Goal: Task Accomplishment & Management: Complete application form

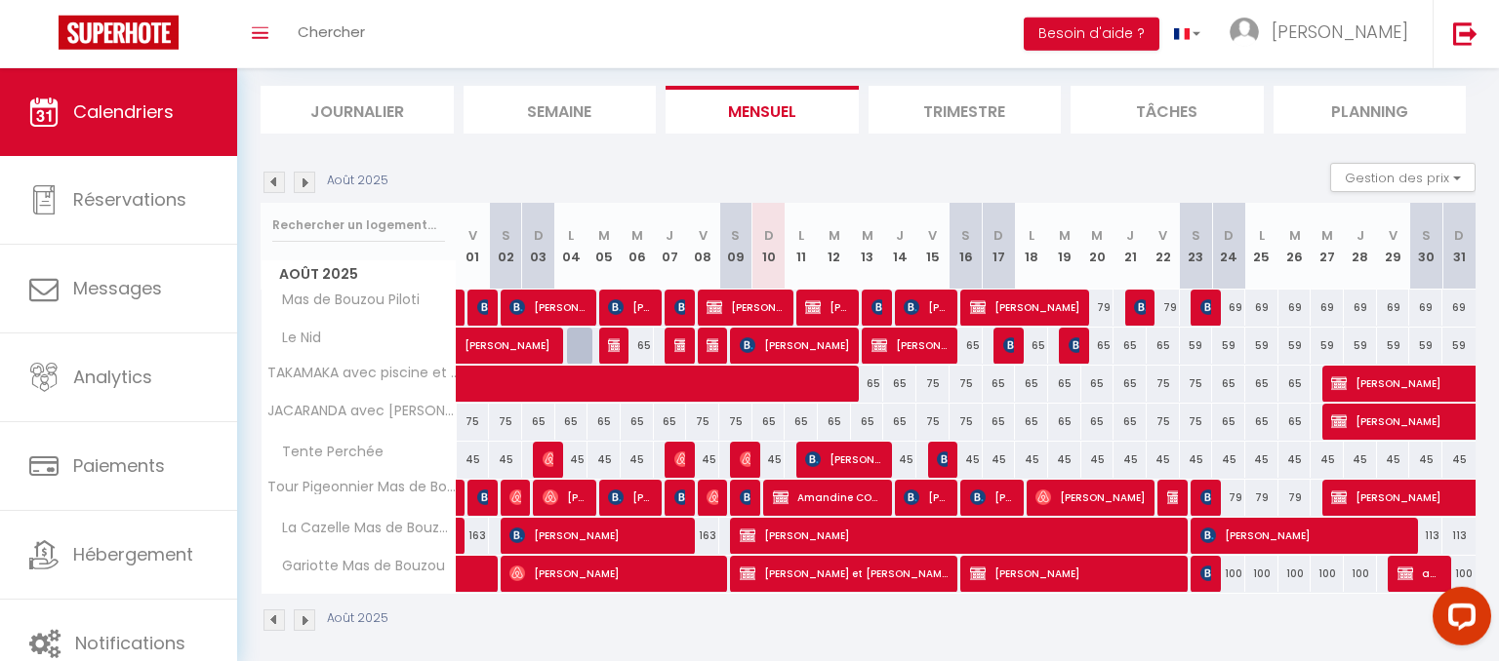
scroll to position [118, 0]
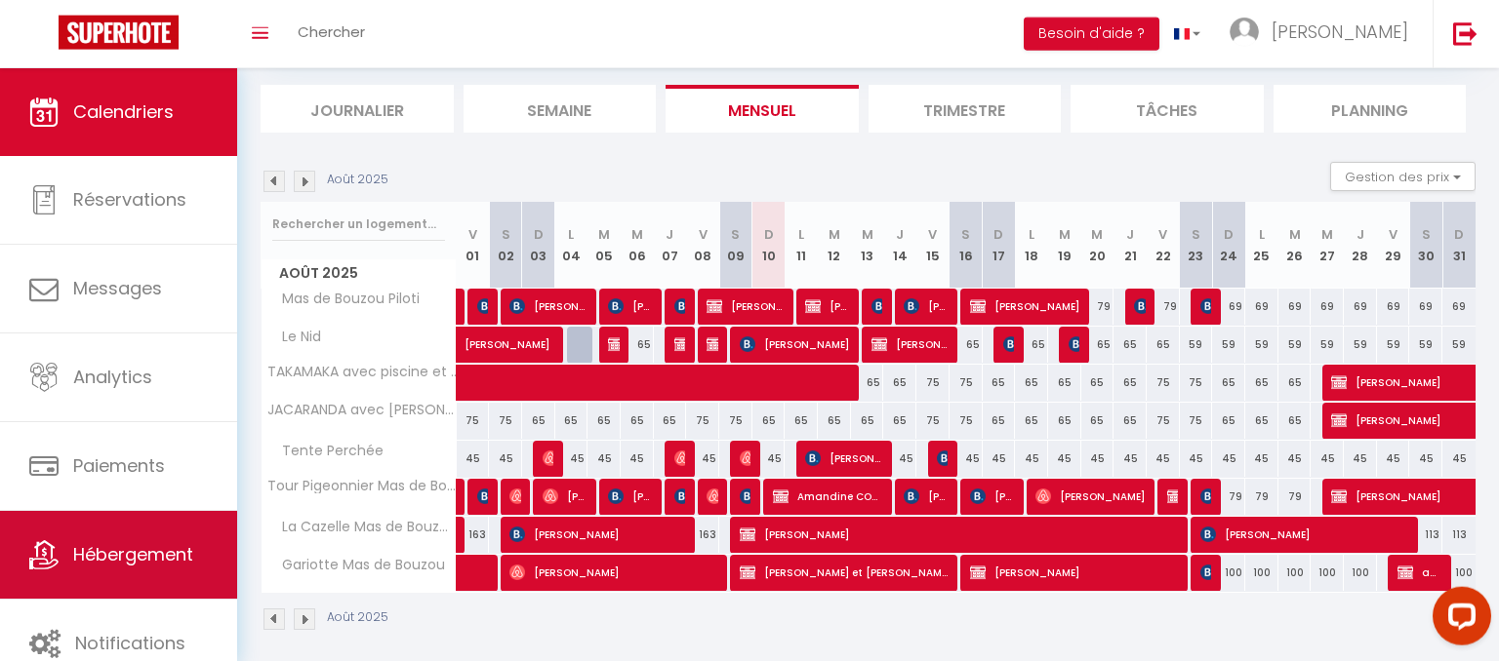
click at [134, 566] on span "Hébergement" at bounding box center [133, 554] width 120 height 24
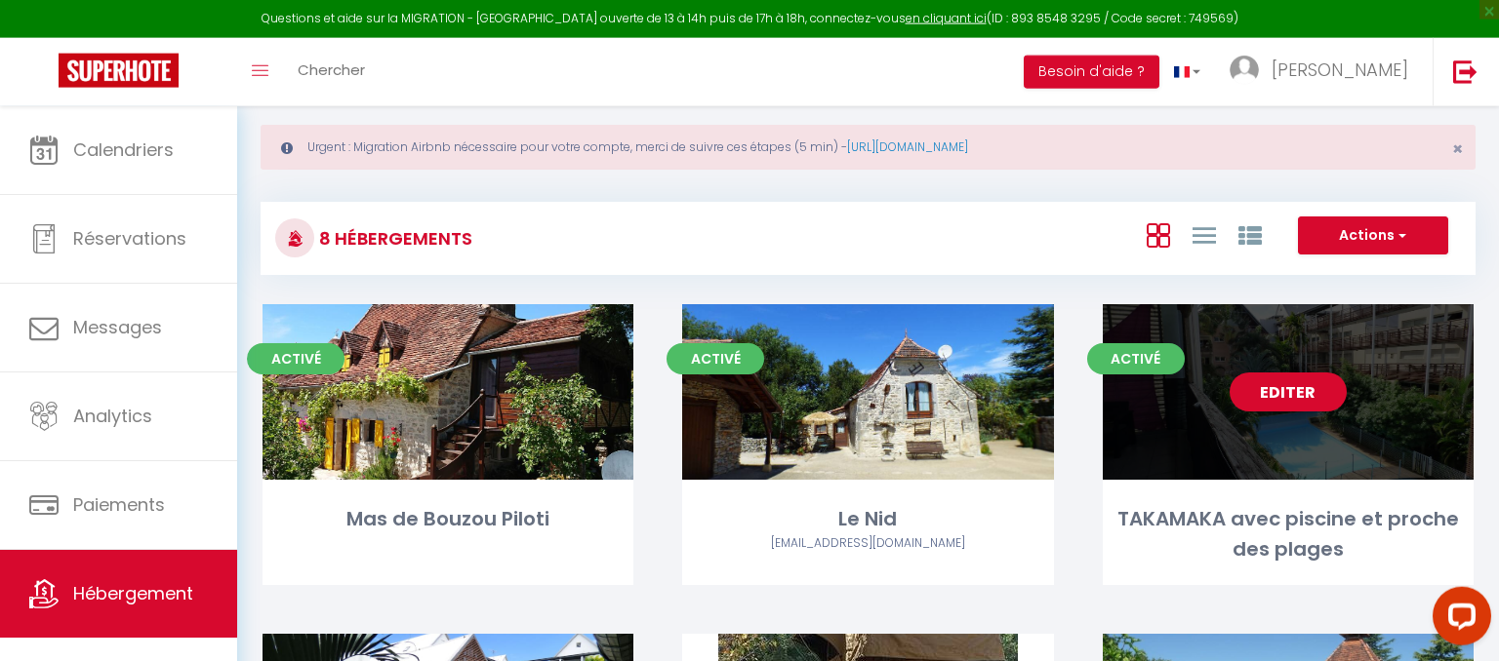
scroll to position [100, 0]
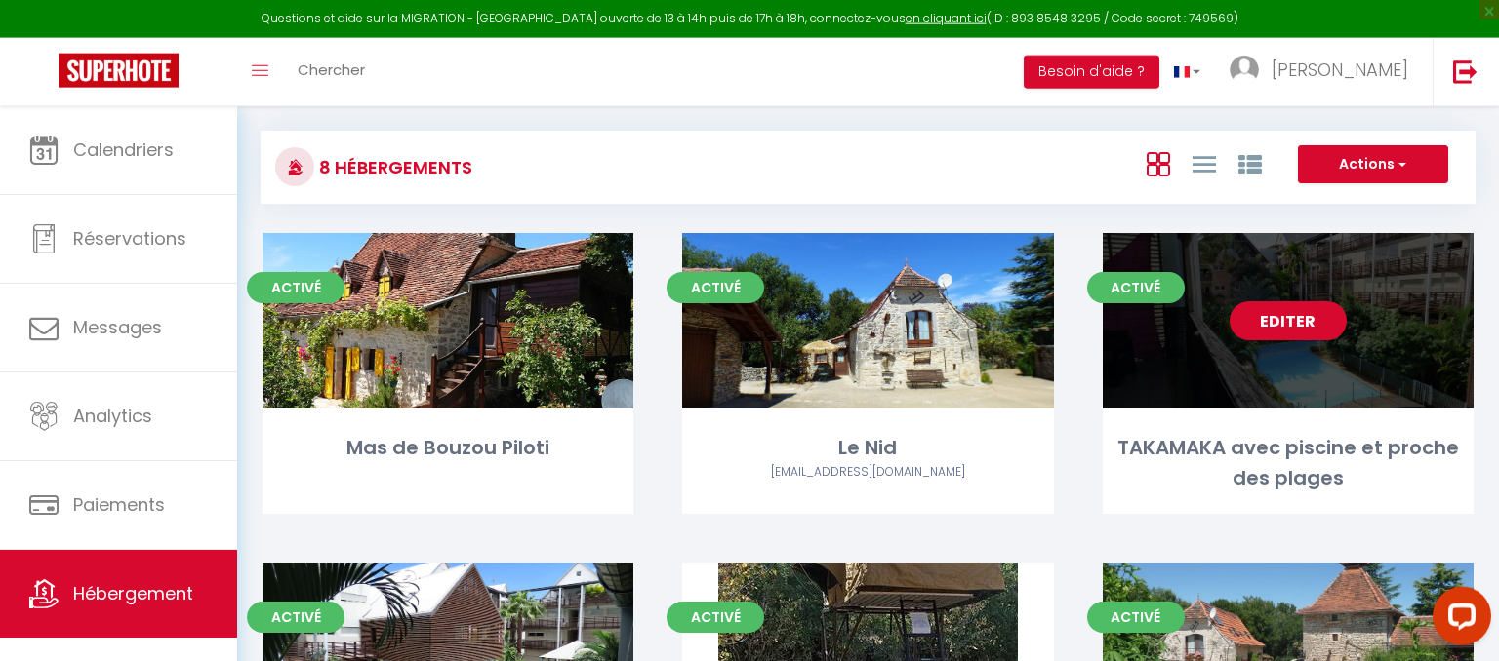
click at [1260, 312] on link "Editer" at bounding box center [1287, 320] width 117 height 39
select select "3"
select select "2"
select select "1"
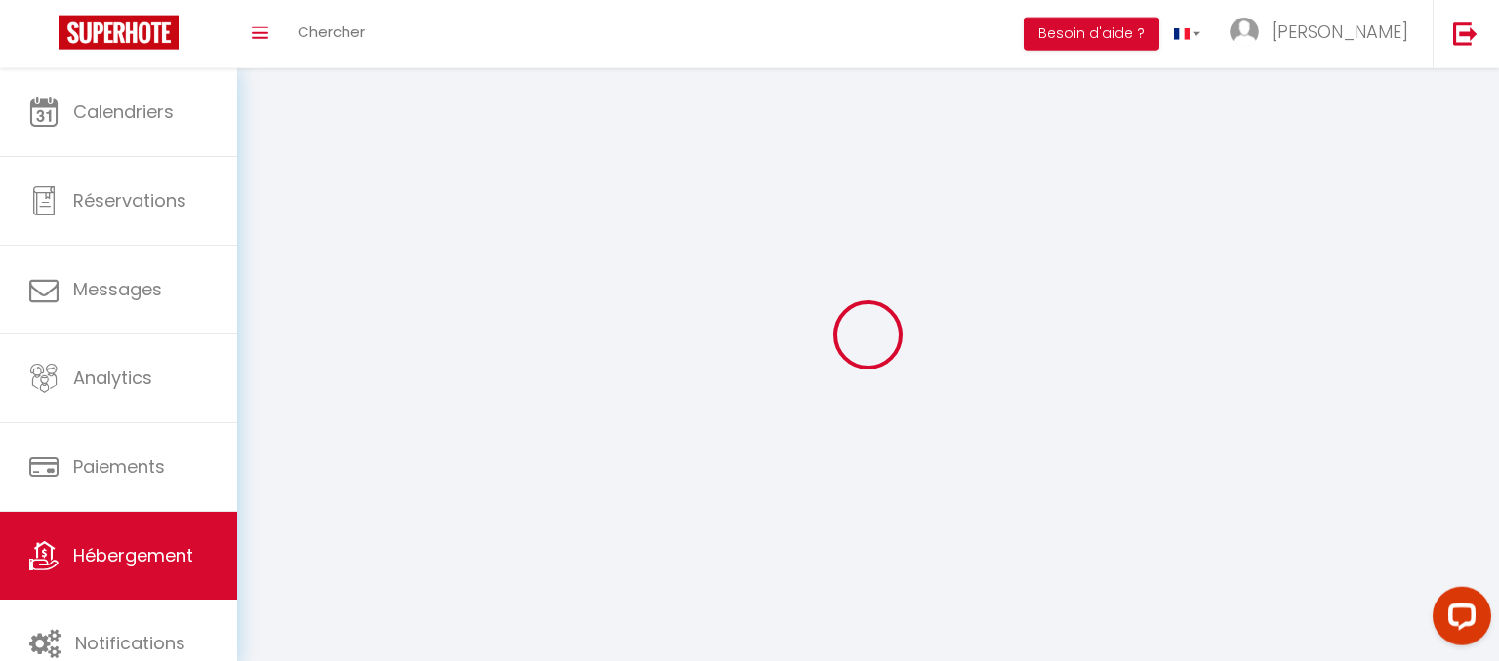
select select
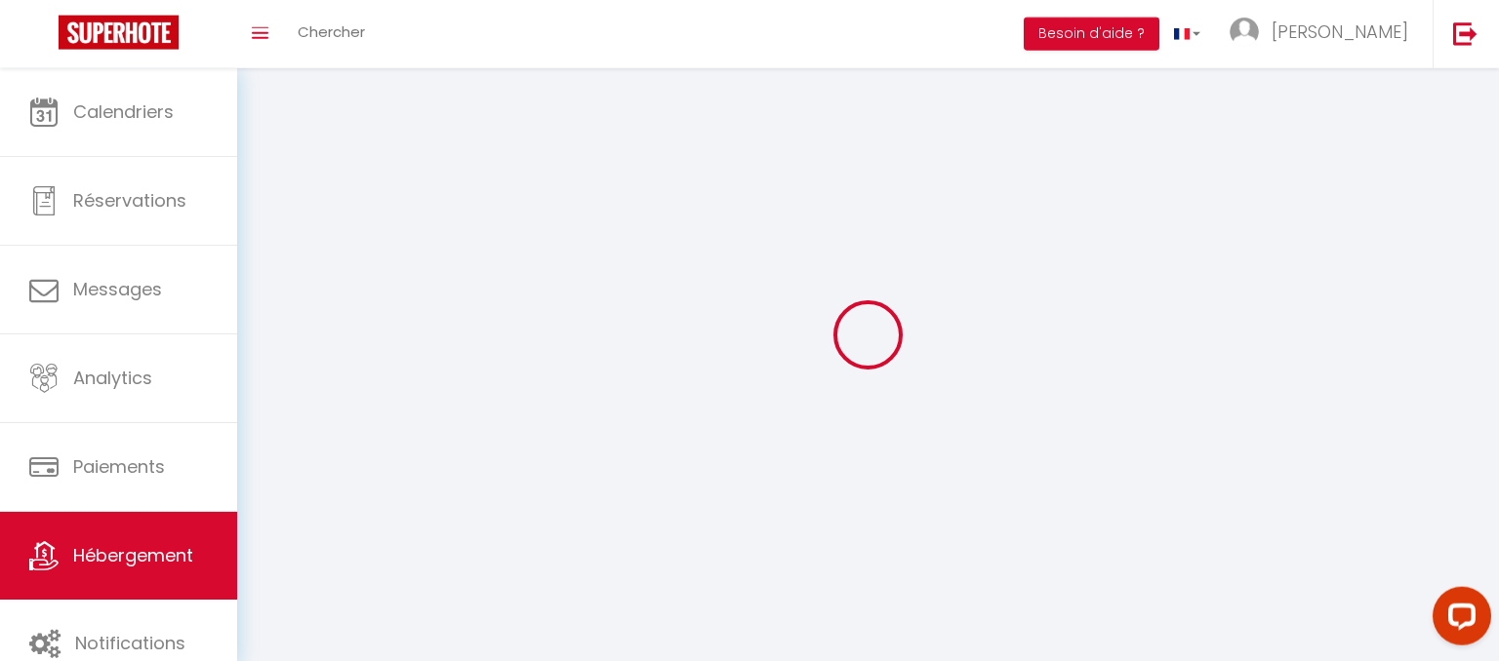
select select
checkbox input "false"
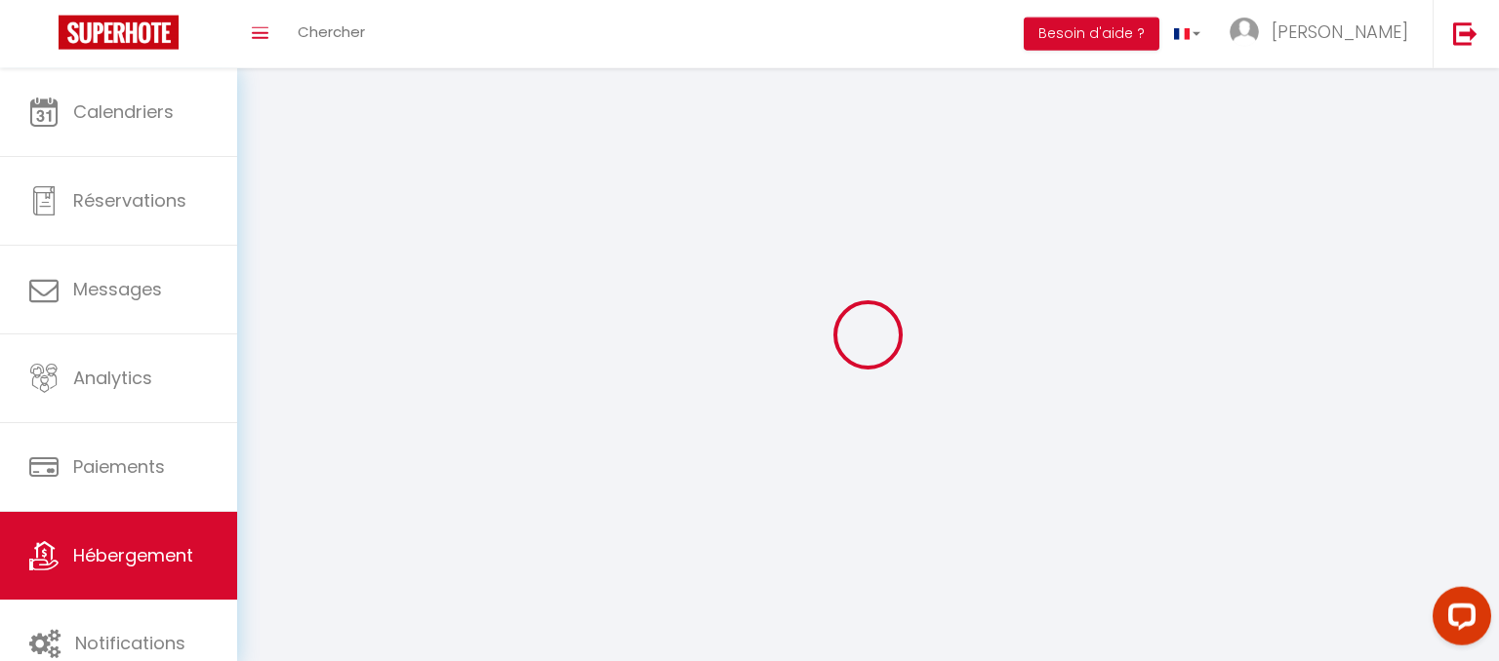
select select
select select "1"
select select "28"
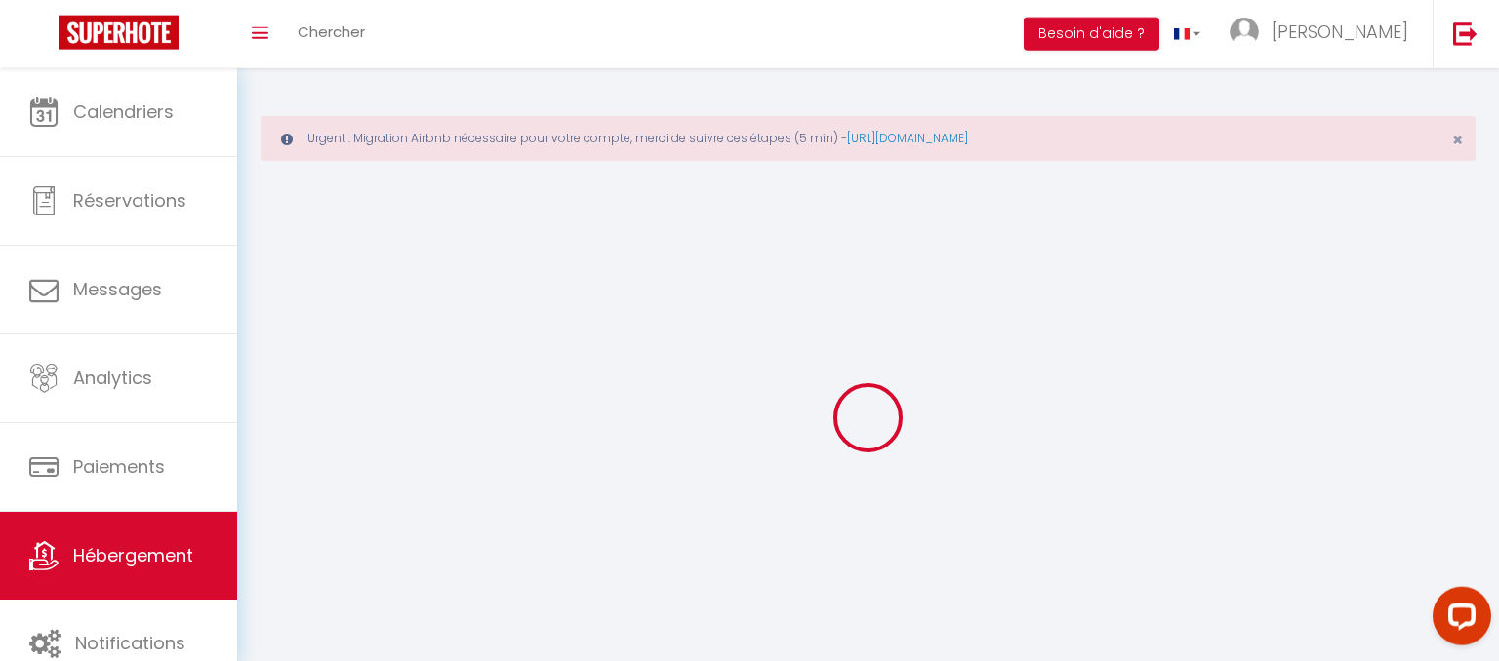
select select
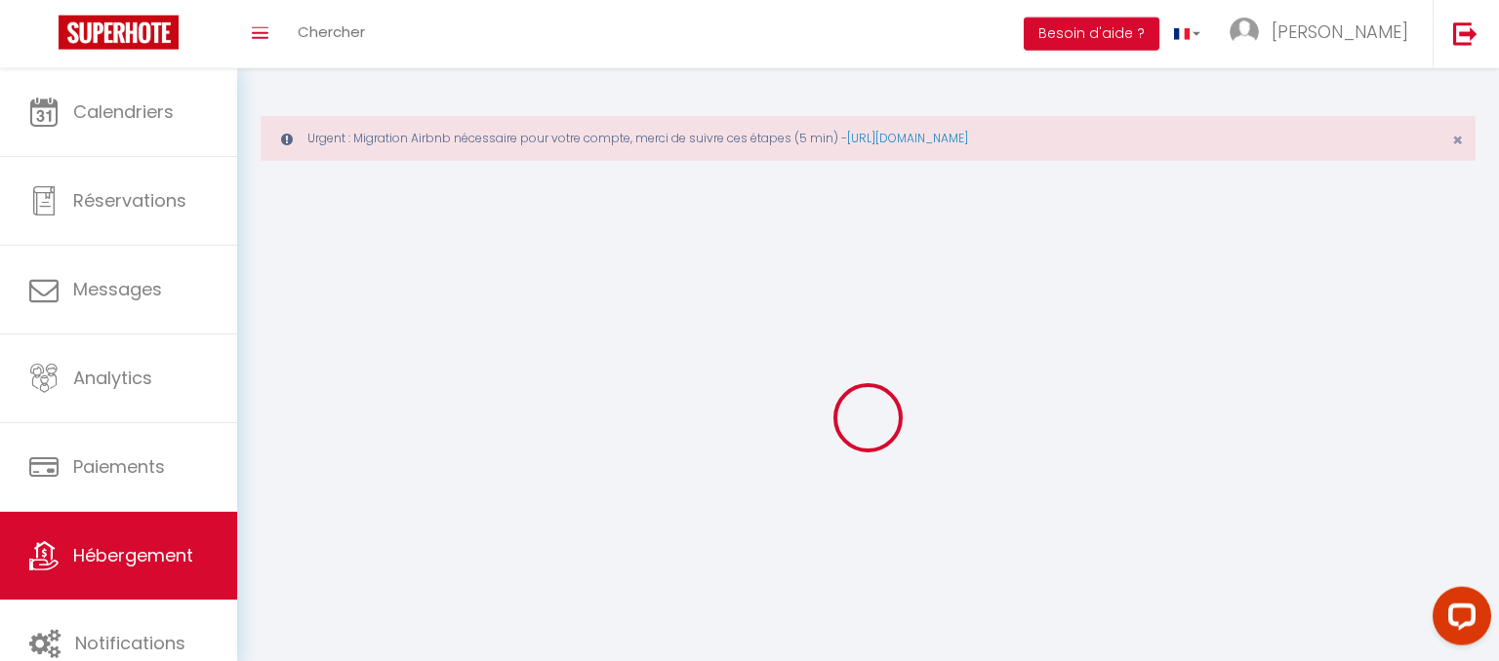
select select
checkbox input "false"
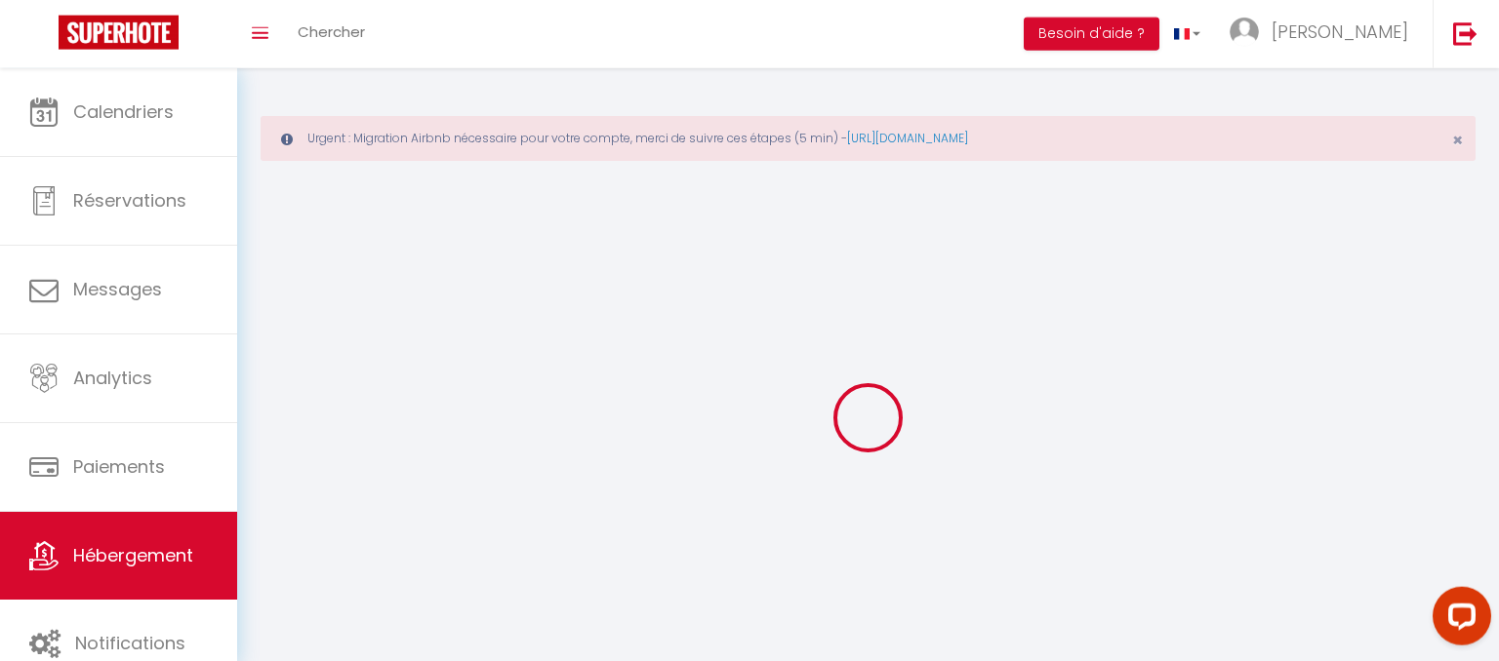
select select
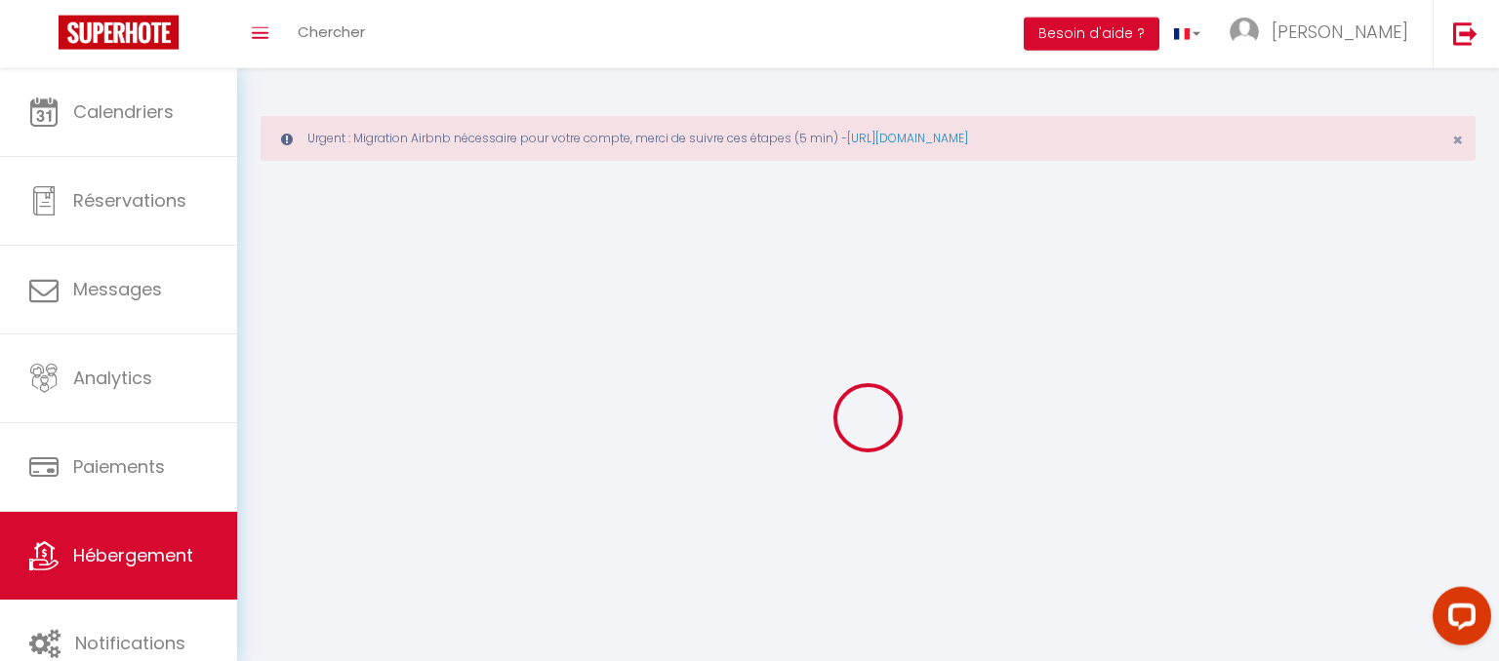
select select
checkbox input "false"
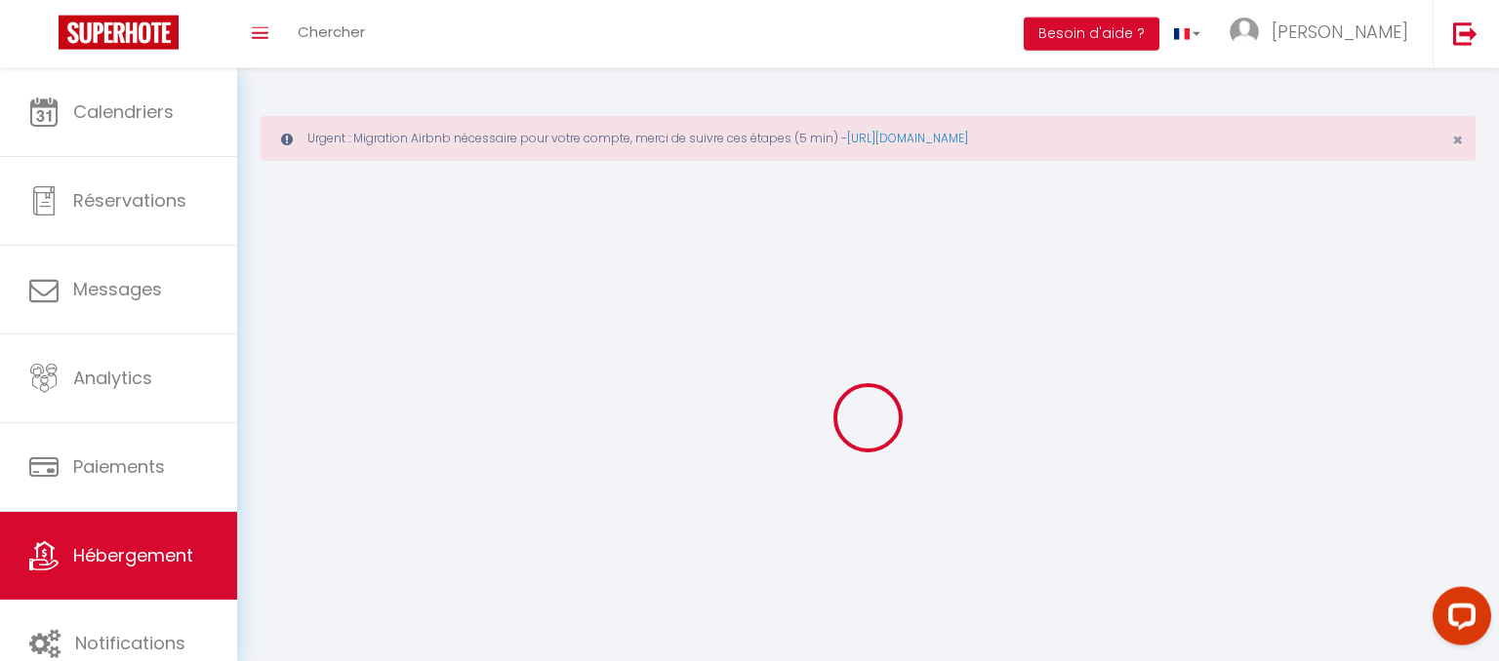
checkbox input "false"
select select
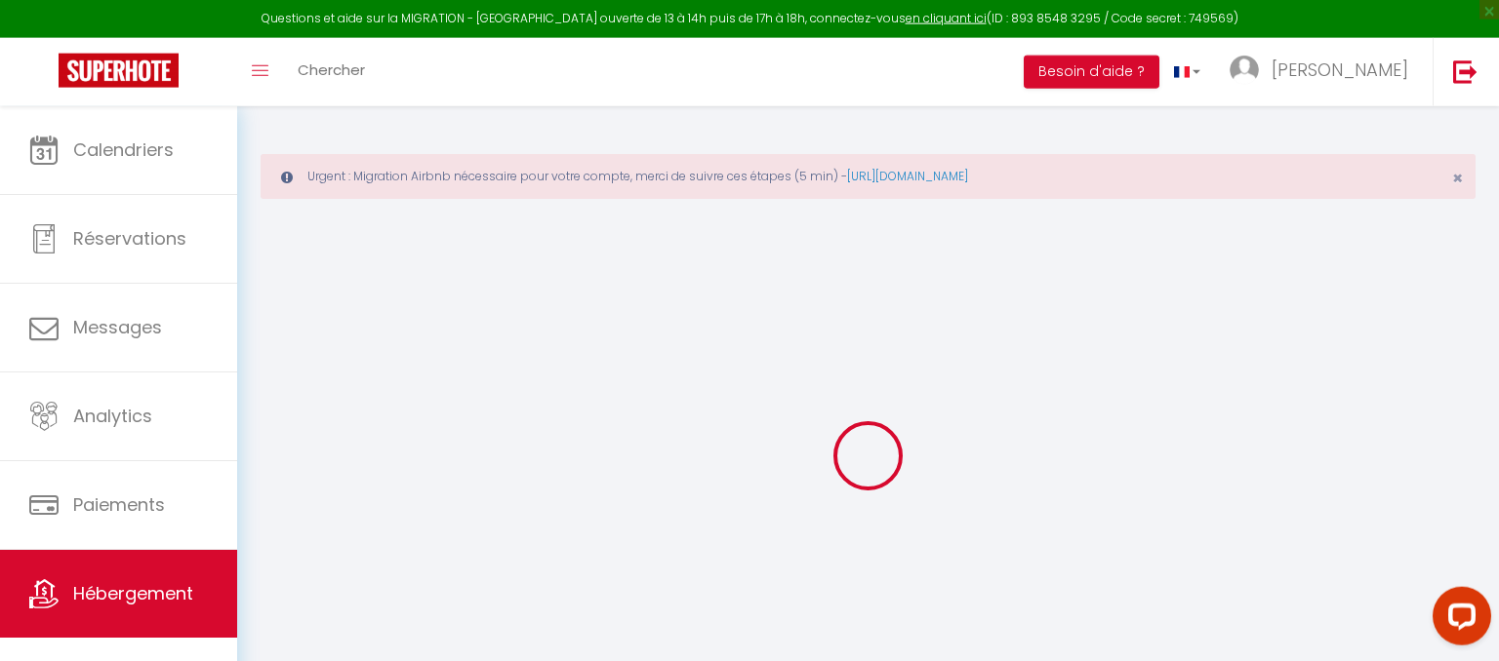
select select
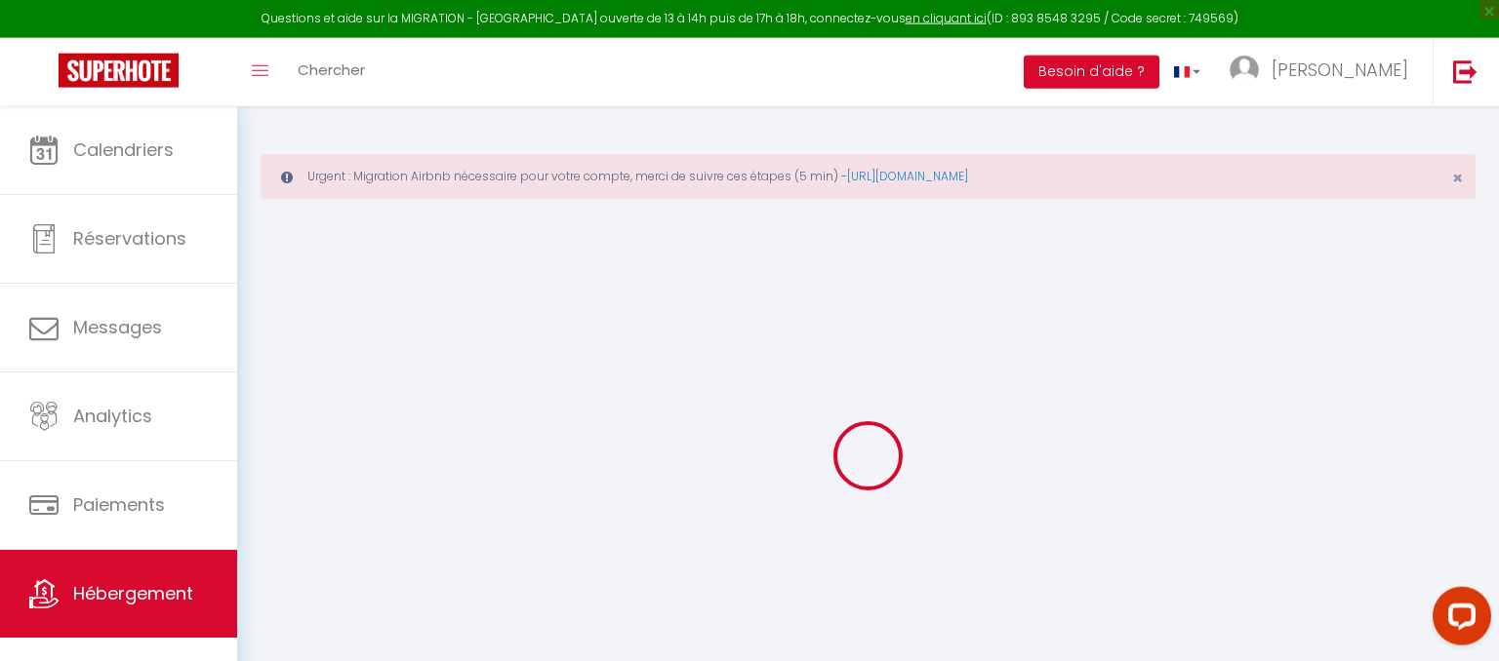
select select
checkbox input "false"
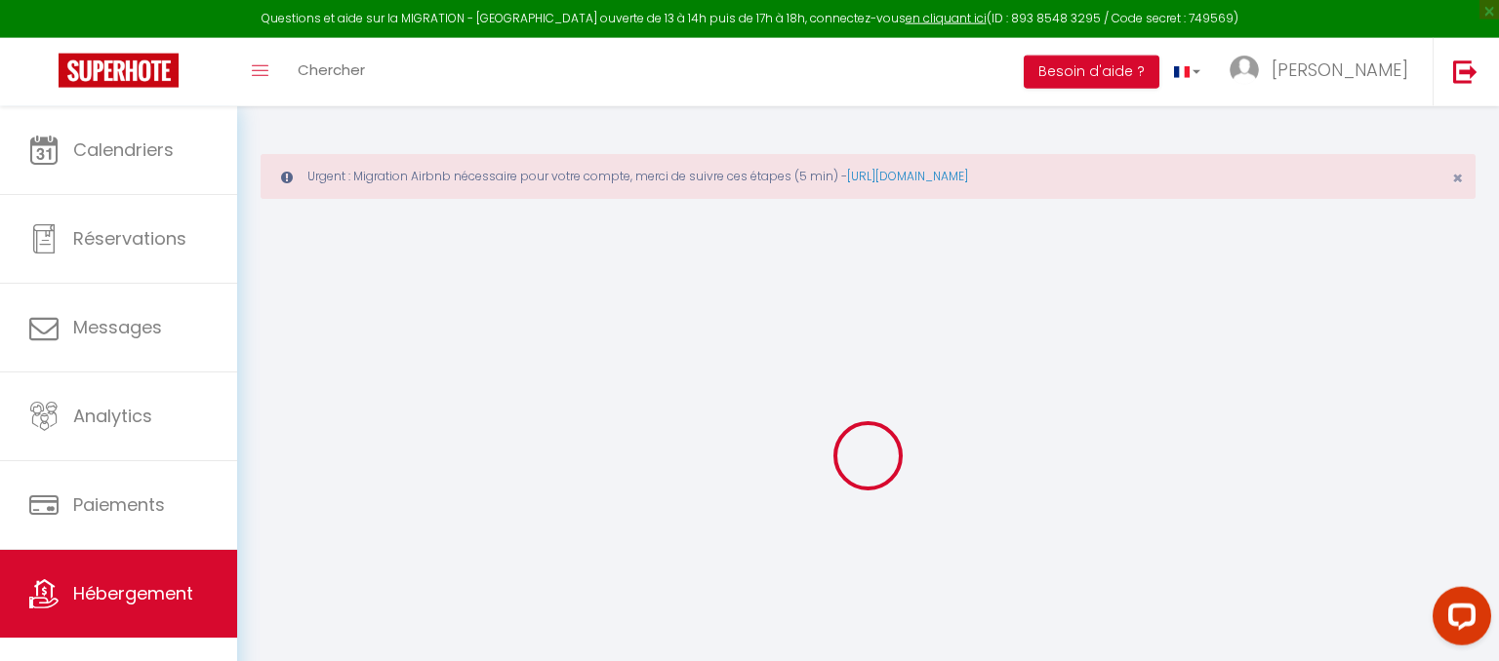
select select
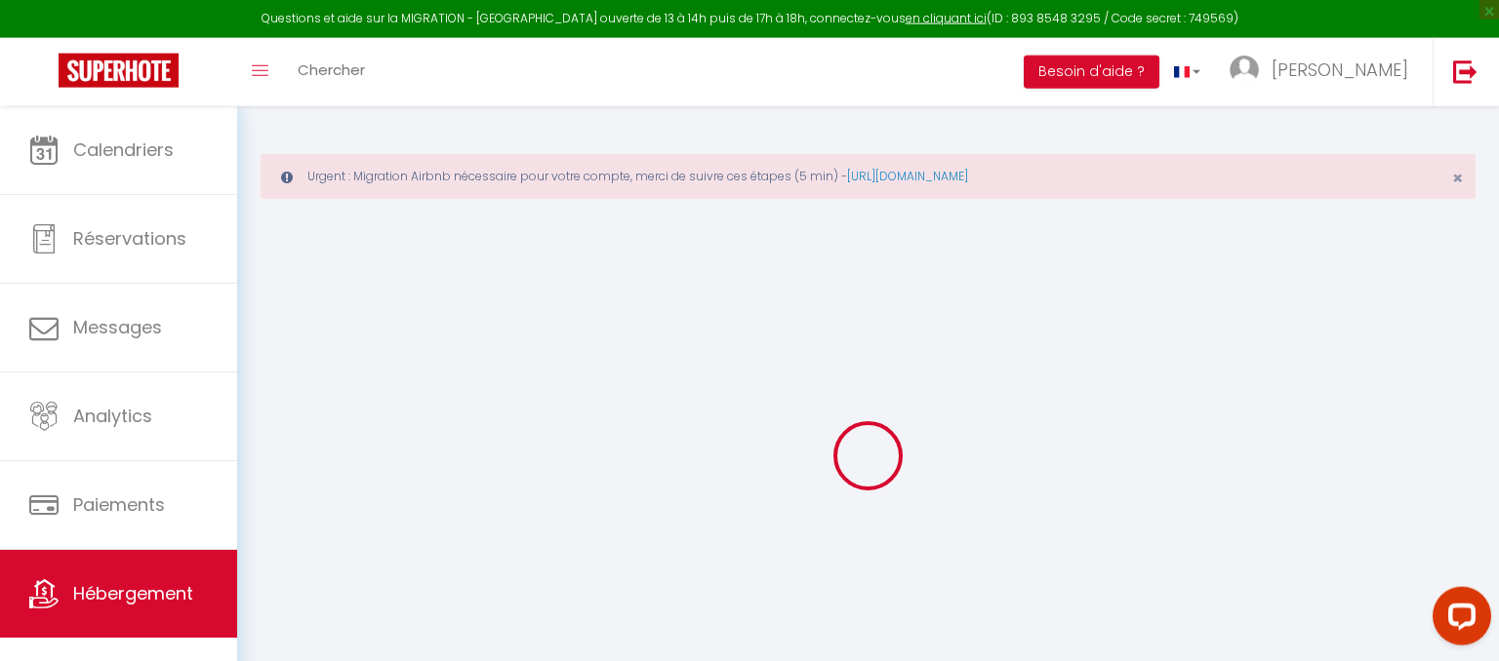
select select
checkbox input "false"
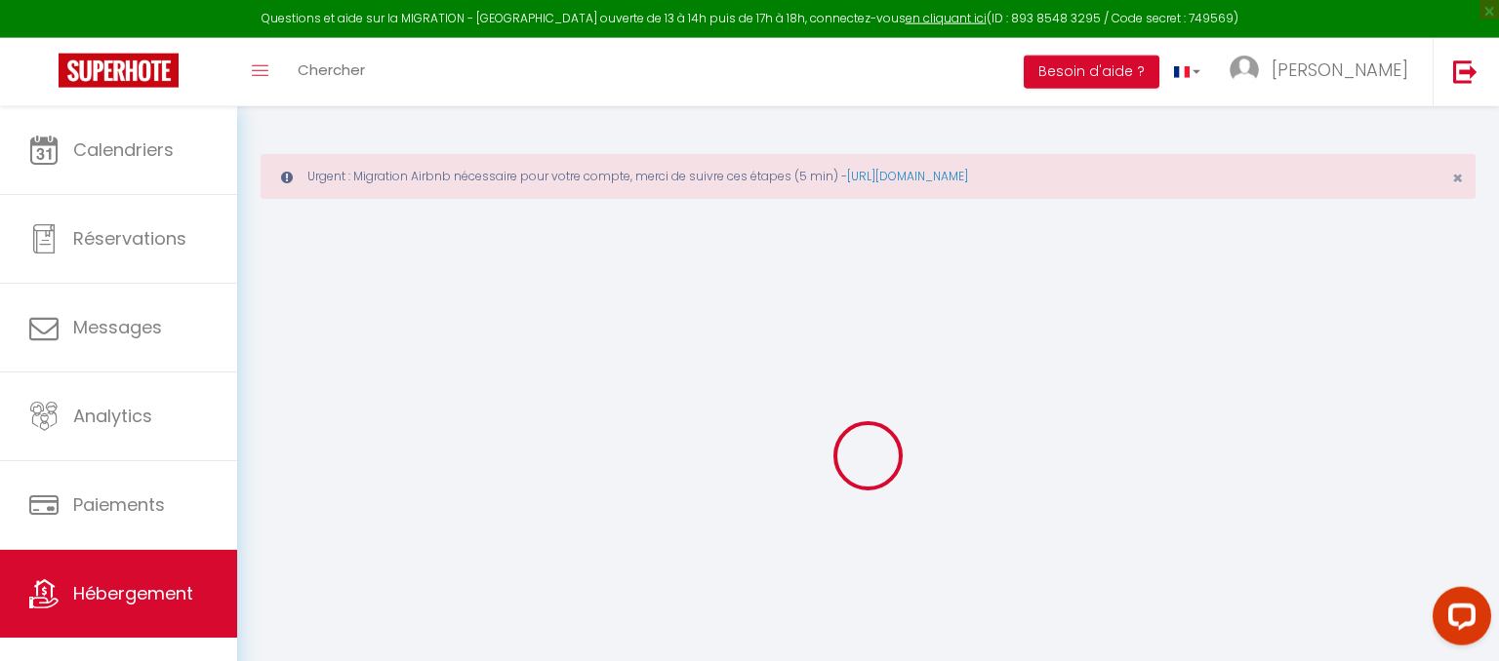
checkbox input "false"
select select
type input "TAKAMAKA avec piscine et proche des plages"
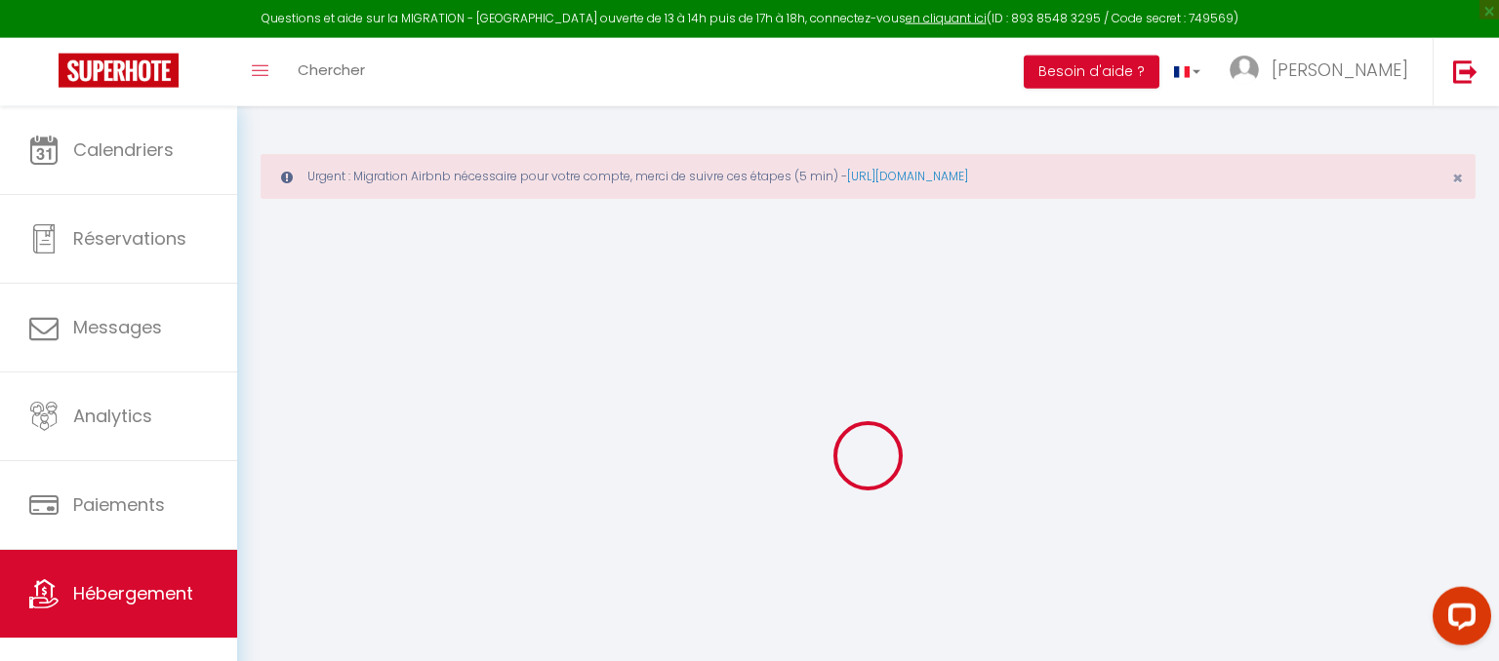
type input "[PERSON_NAME]"
type input "65"
type input "40"
select select
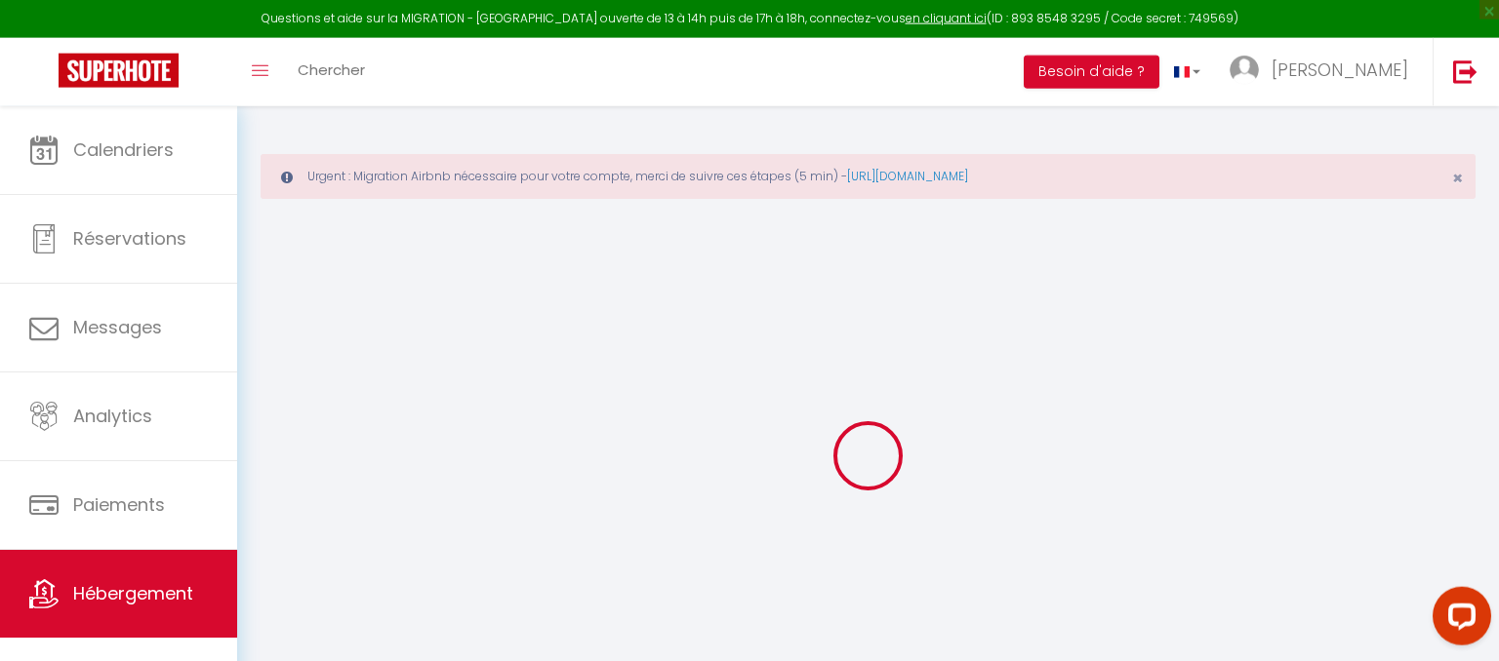
select select
type input "[STREET_ADDRESS][DEMOGRAPHIC_DATA]"
type input "[GEOGRAPHIC_DATA]"
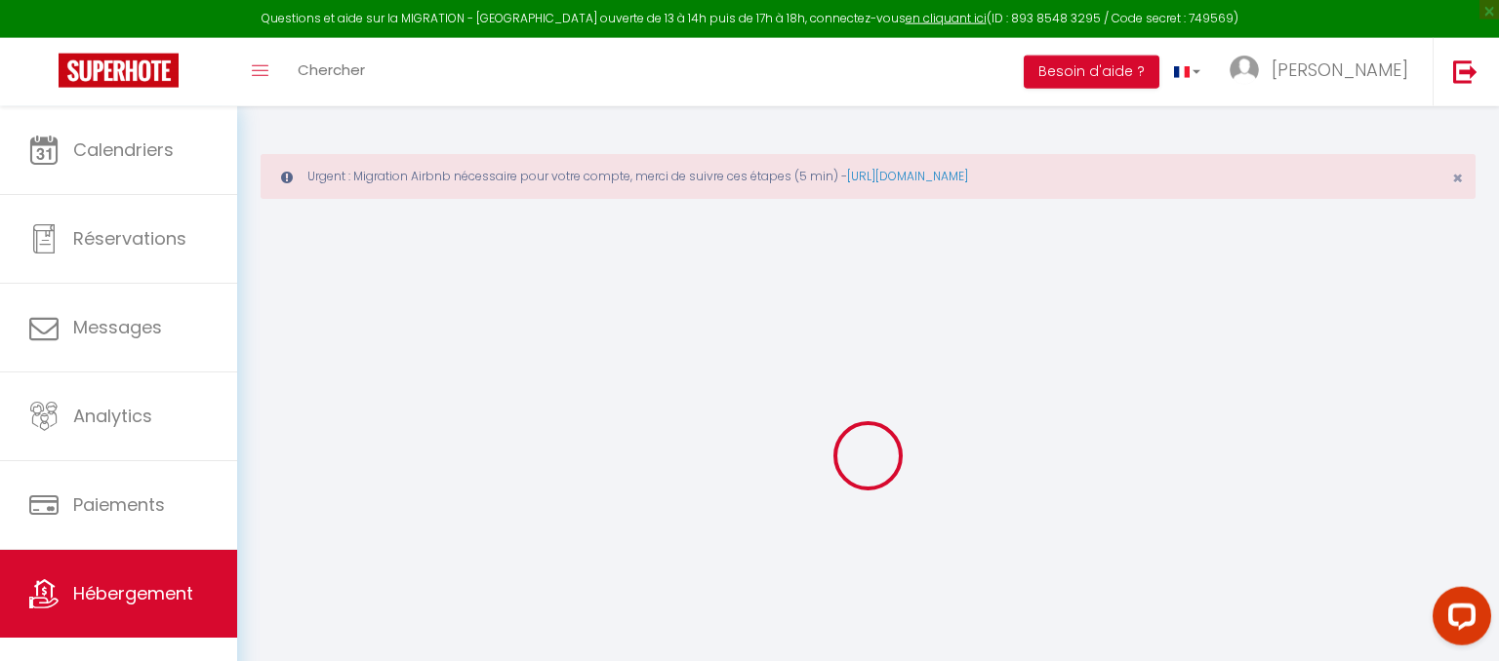
select select "177"
type input "[EMAIL_ADDRESS][DOMAIN_NAME]"
select select
checkbox input "false"
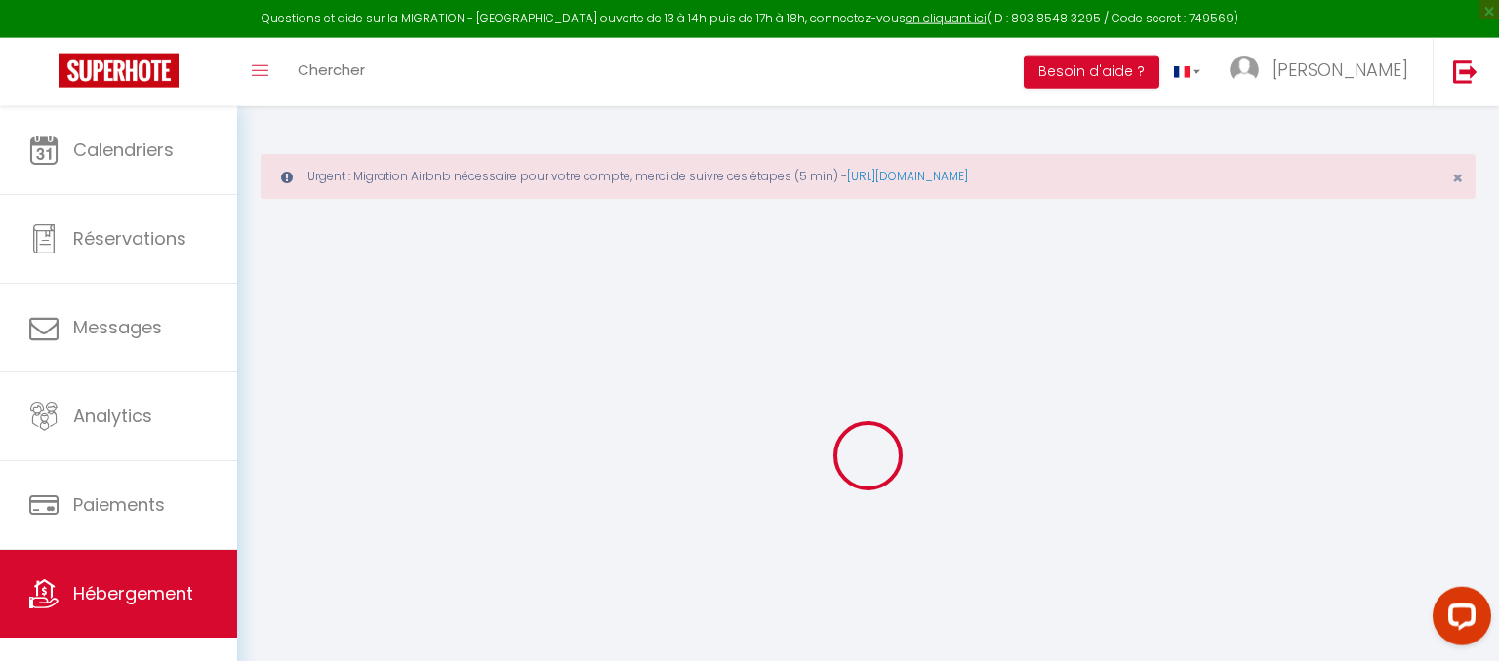
checkbox input "false"
select select
type input "0"
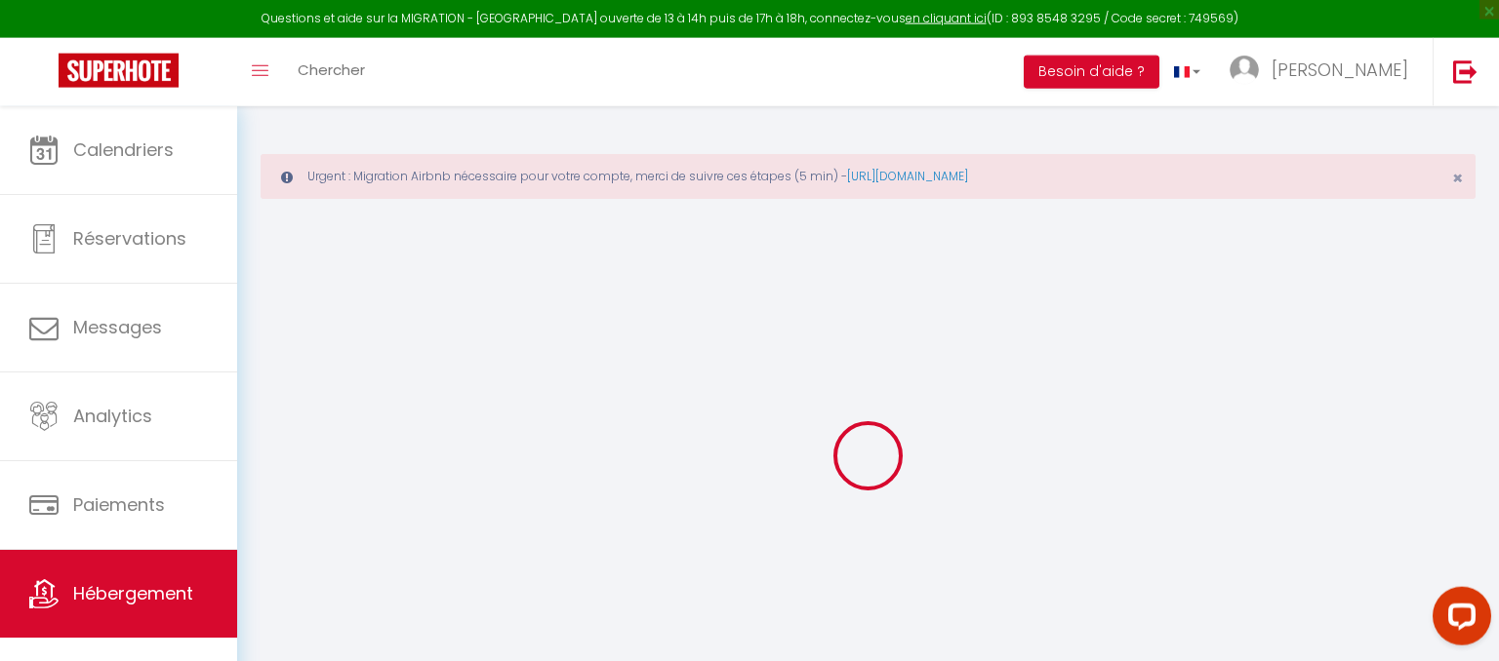
type input "0"
select select
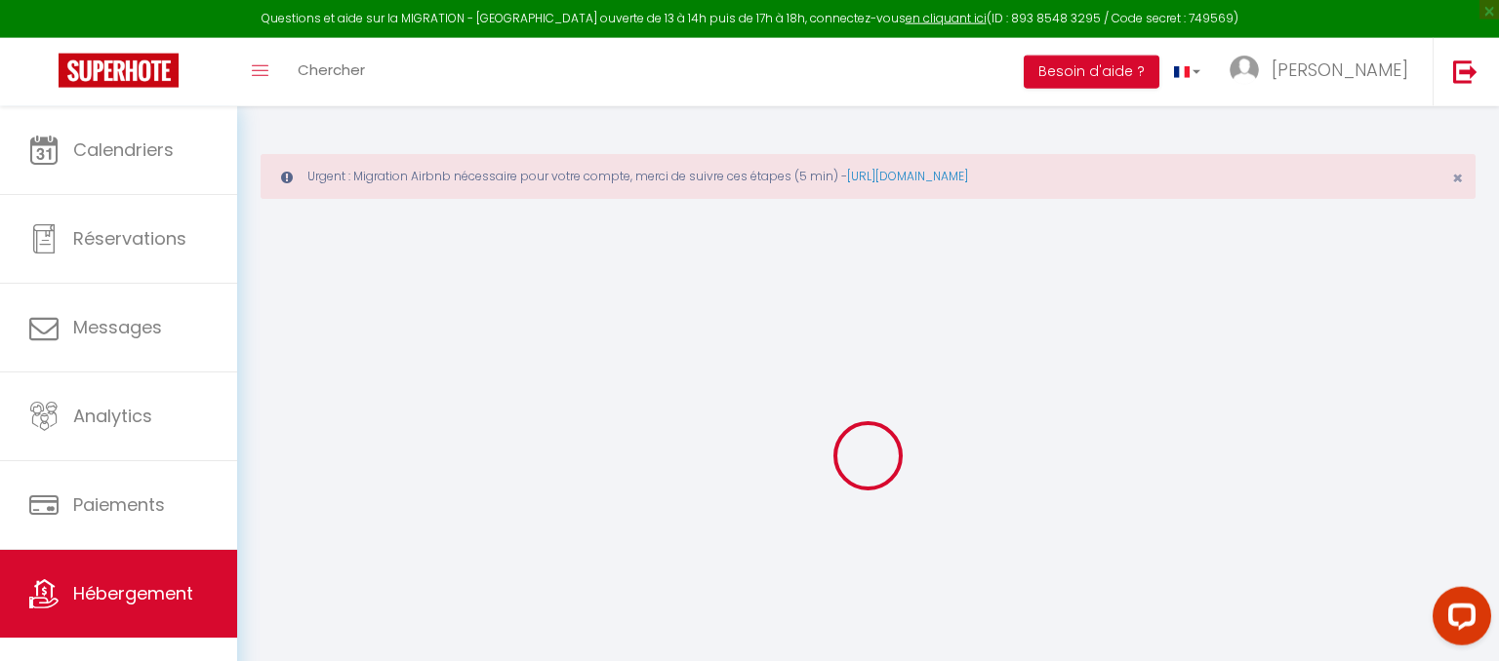
select select
checkbox input "false"
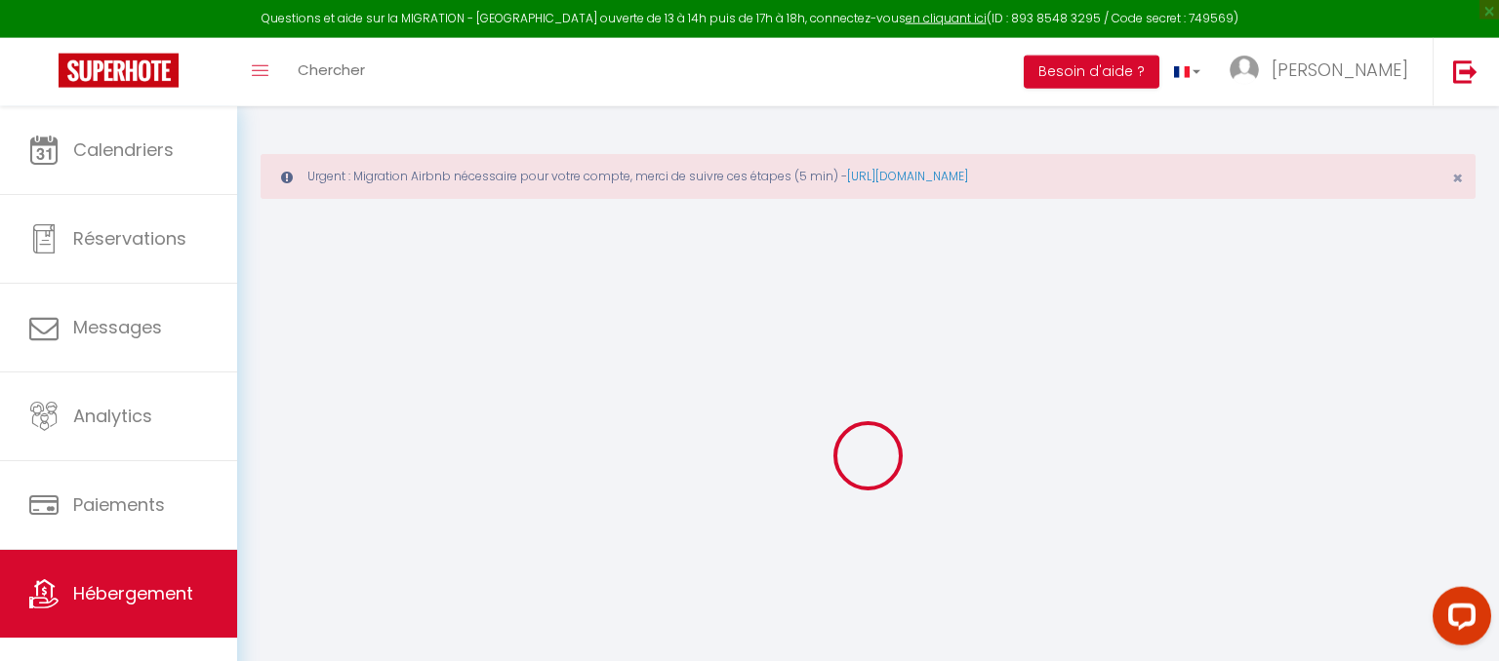
checkbox input "false"
select select
checkbox input "false"
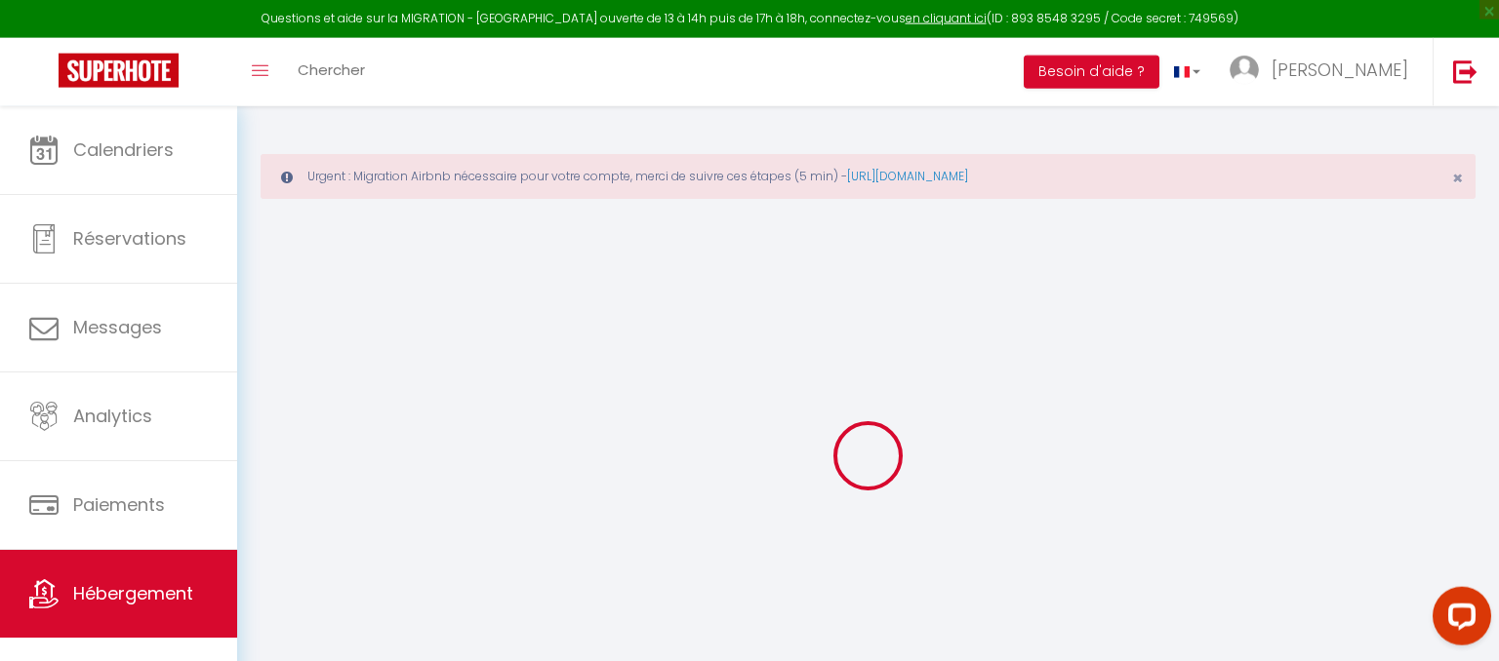
checkbox input "false"
select select "15:00"
select select
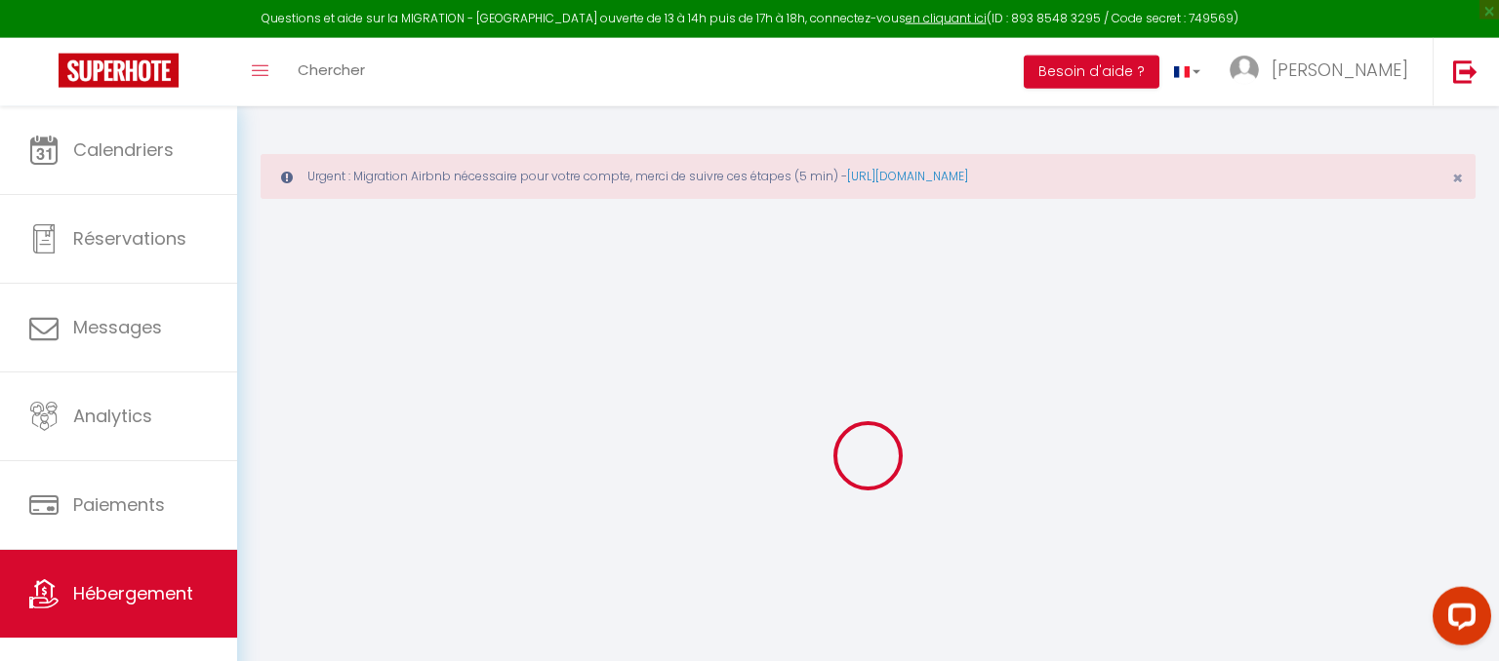
select select "10:00"
select select "30"
select select "120"
select select
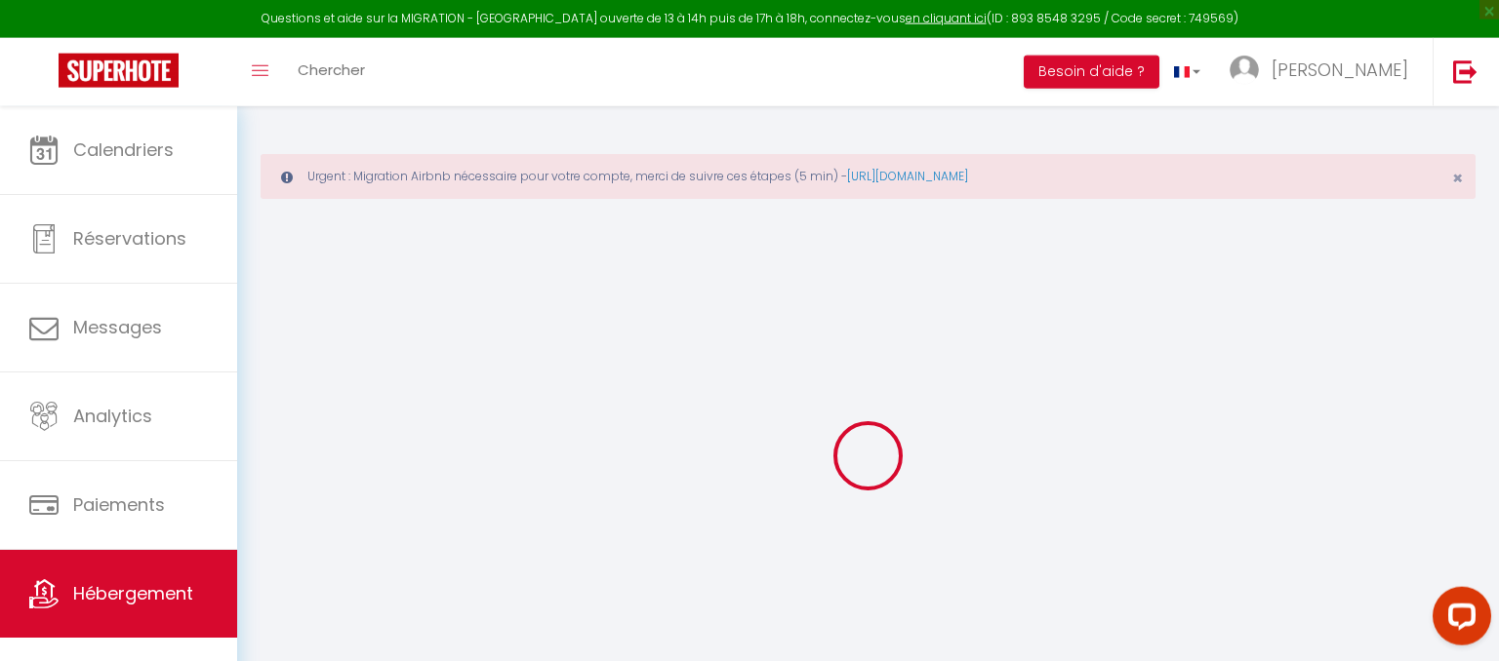
checkbox input "false"
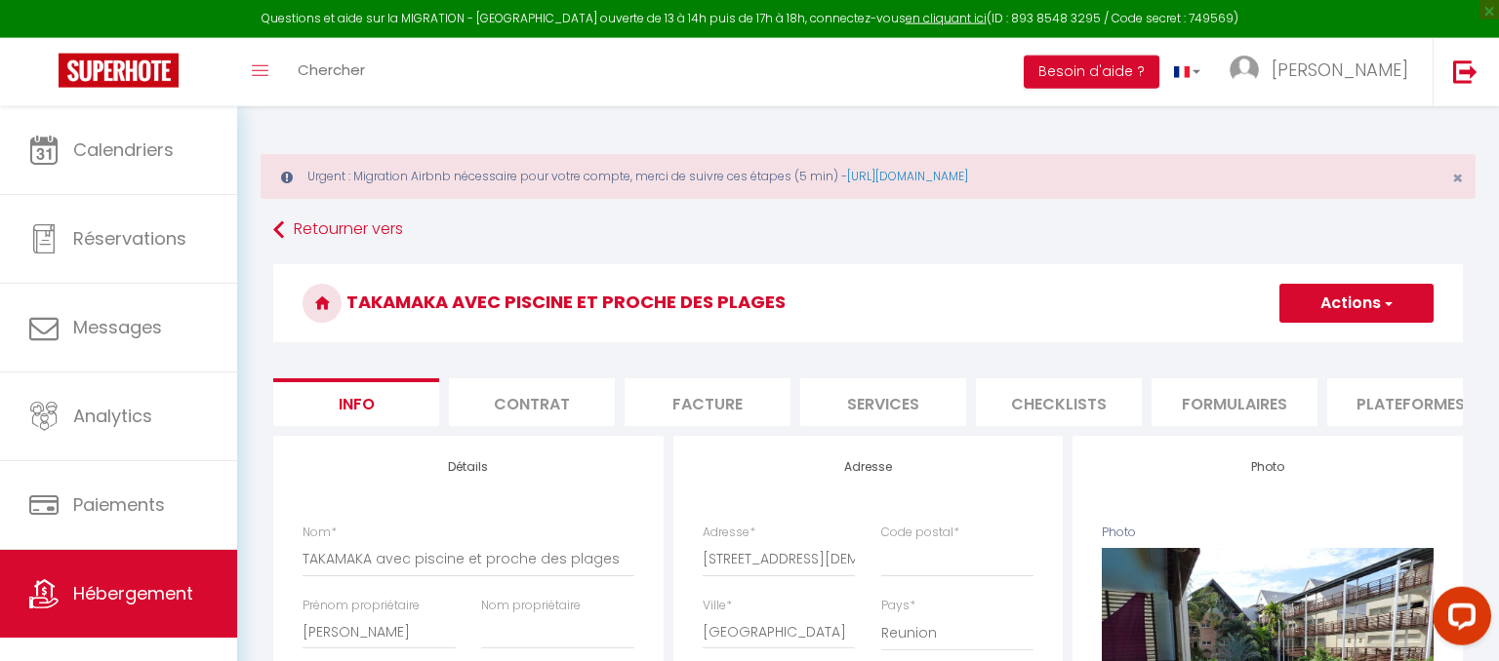
select select
checkbox input "false"
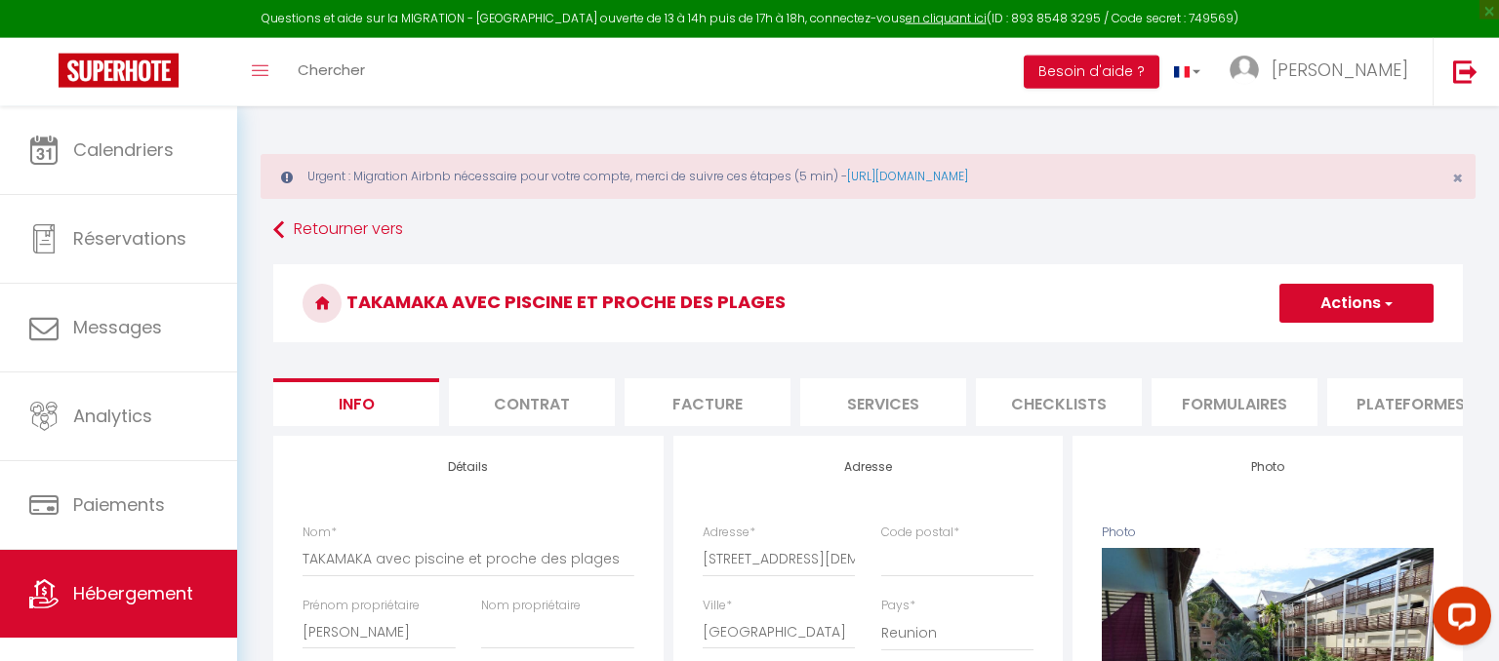
checkbox input "false"
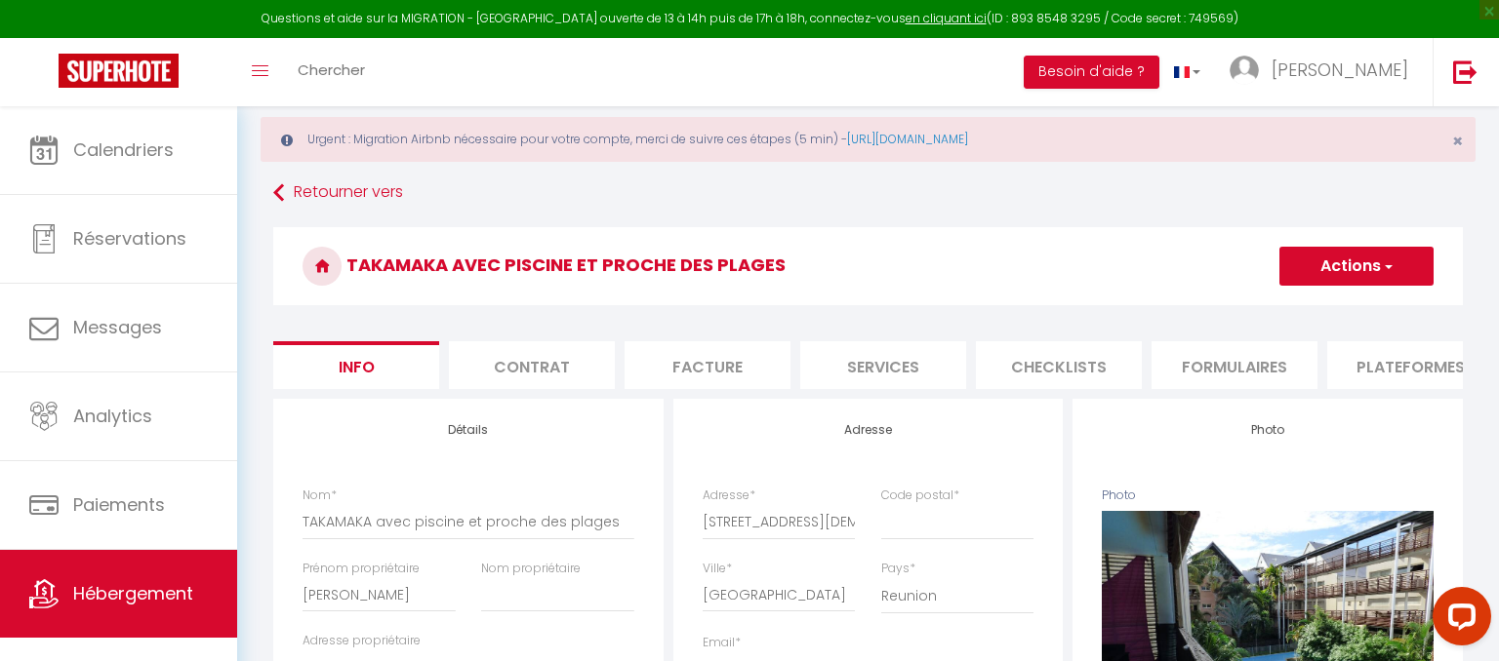
scroll to position [90, 0]
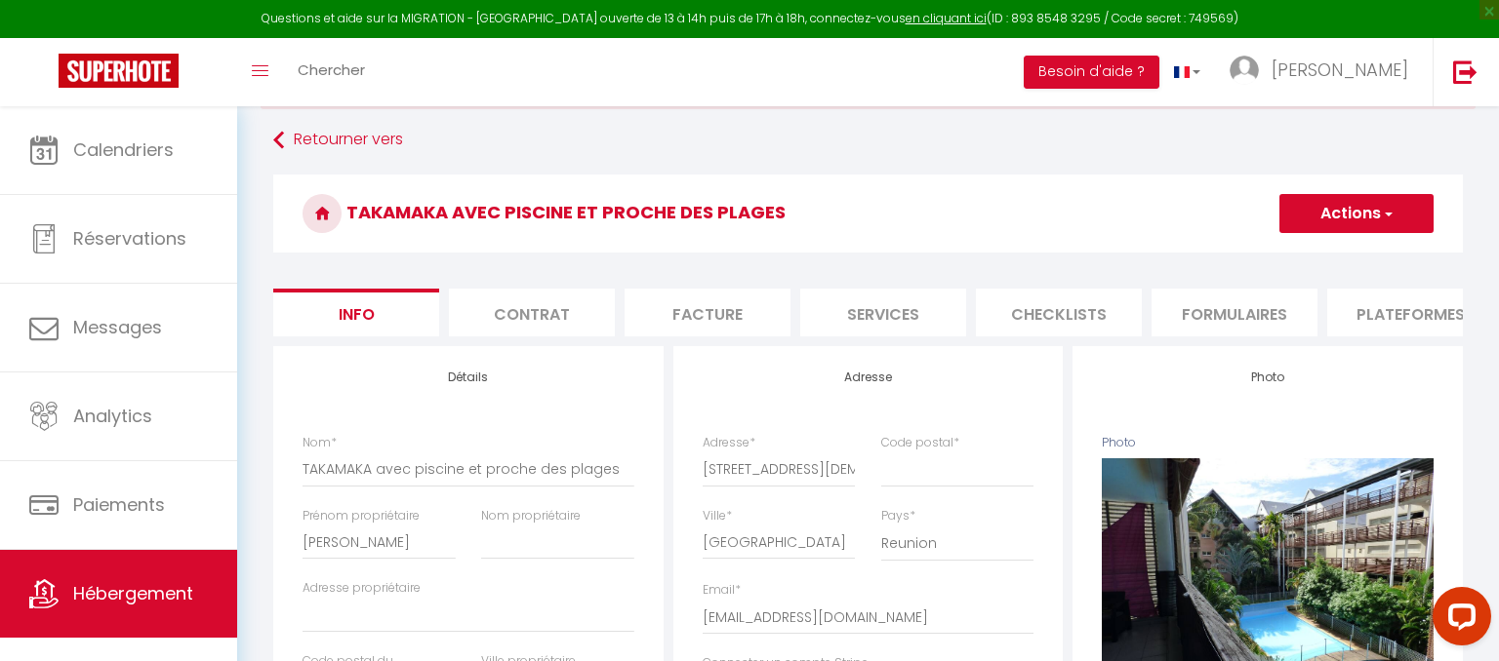
click at [1410, 306] on li "Plateformes" at bounding box center [1410, 313] width 166 height 48
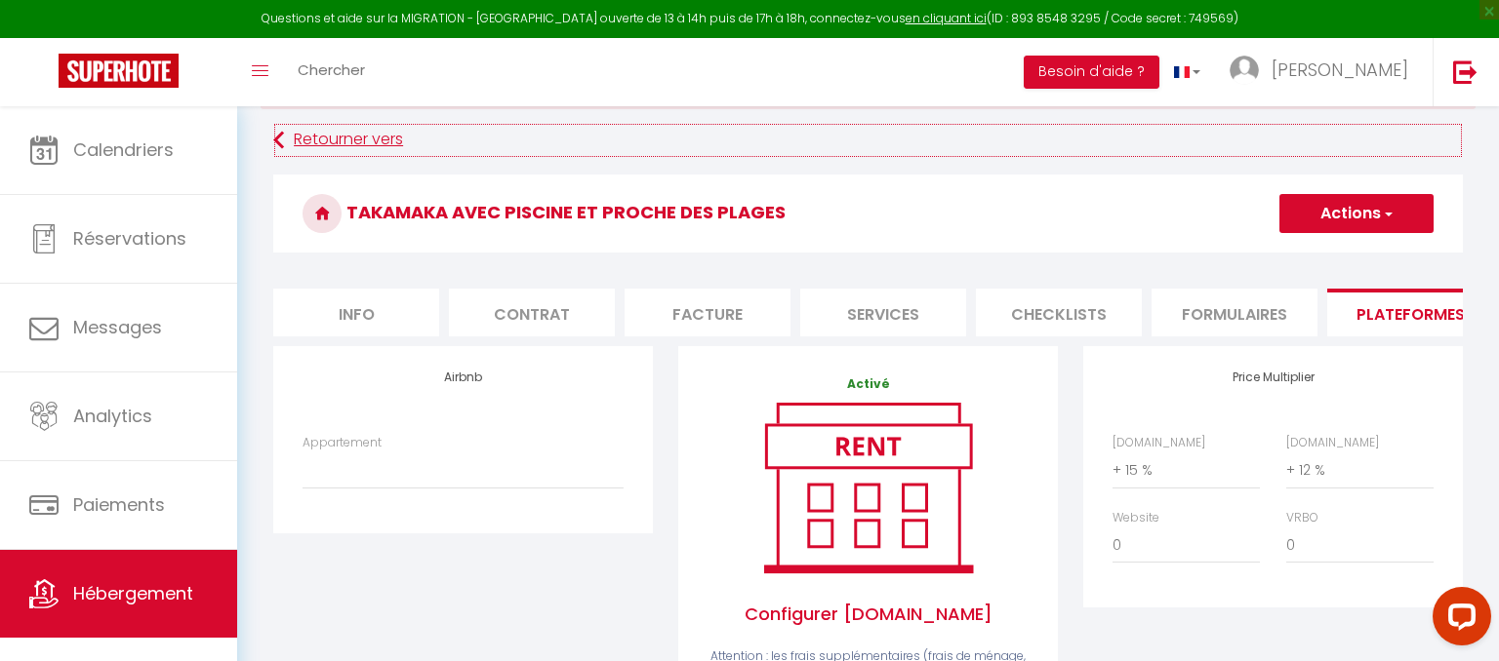
click at [285, 151] on link "Retourner vers" at bounding box center [867, 140] width 1189 height 35
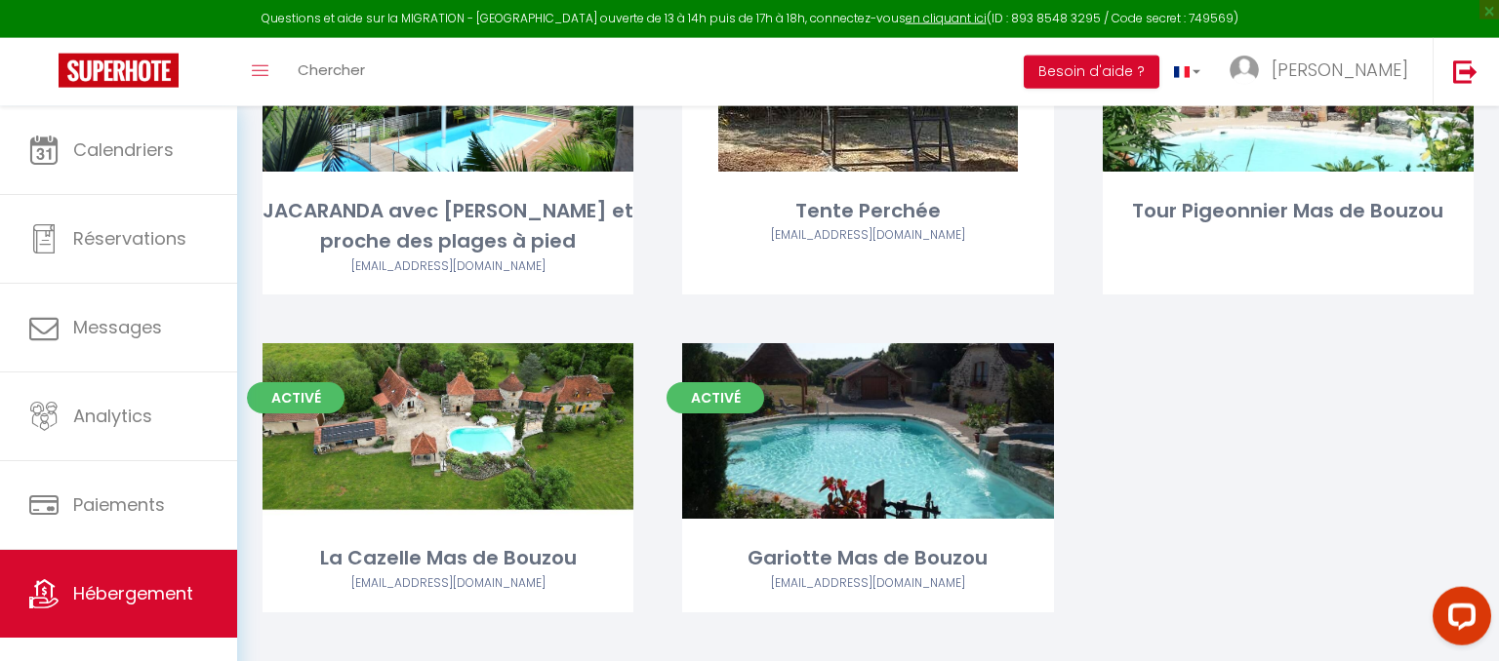
scroll to position [673, 0]
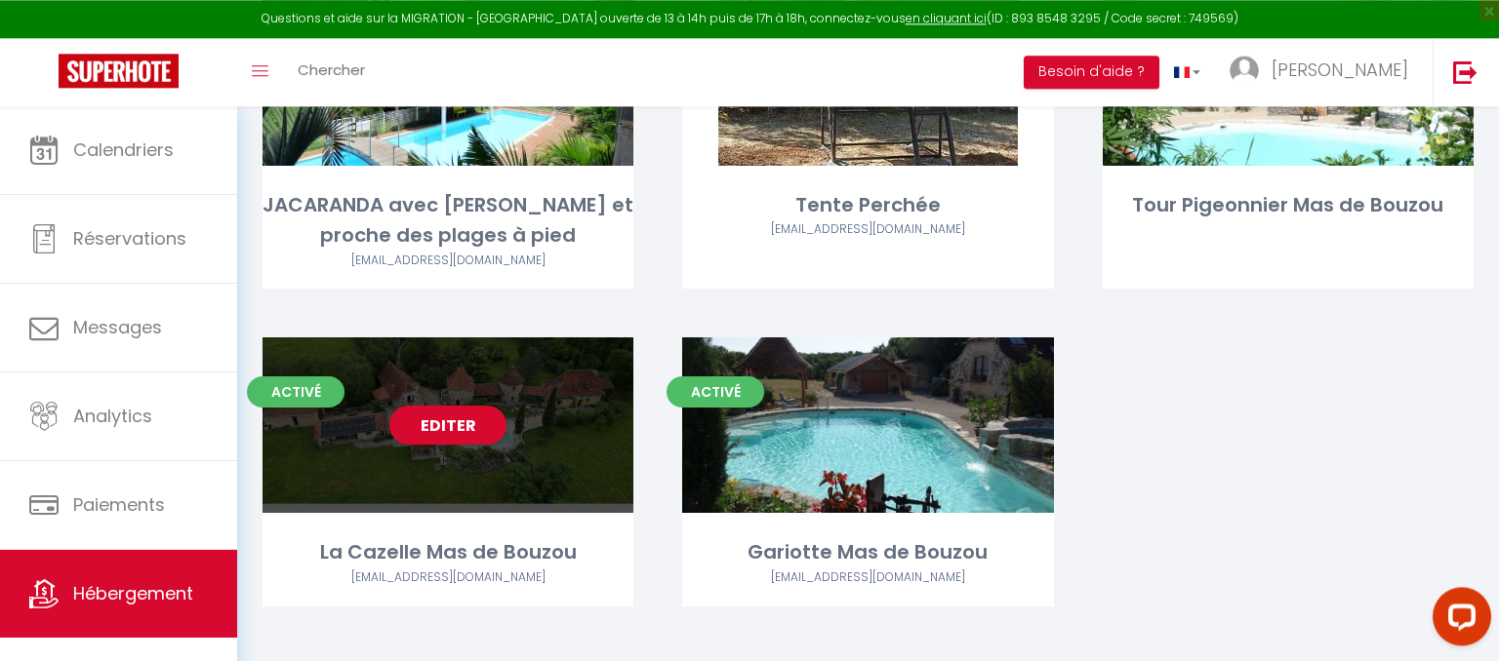
click at [492, 458] on div "Editer" at bounding box center [447, 426] width 371 height 176
click at [462, 433] on link "Editer" at bounding box center [447, 425] width 117 height 39
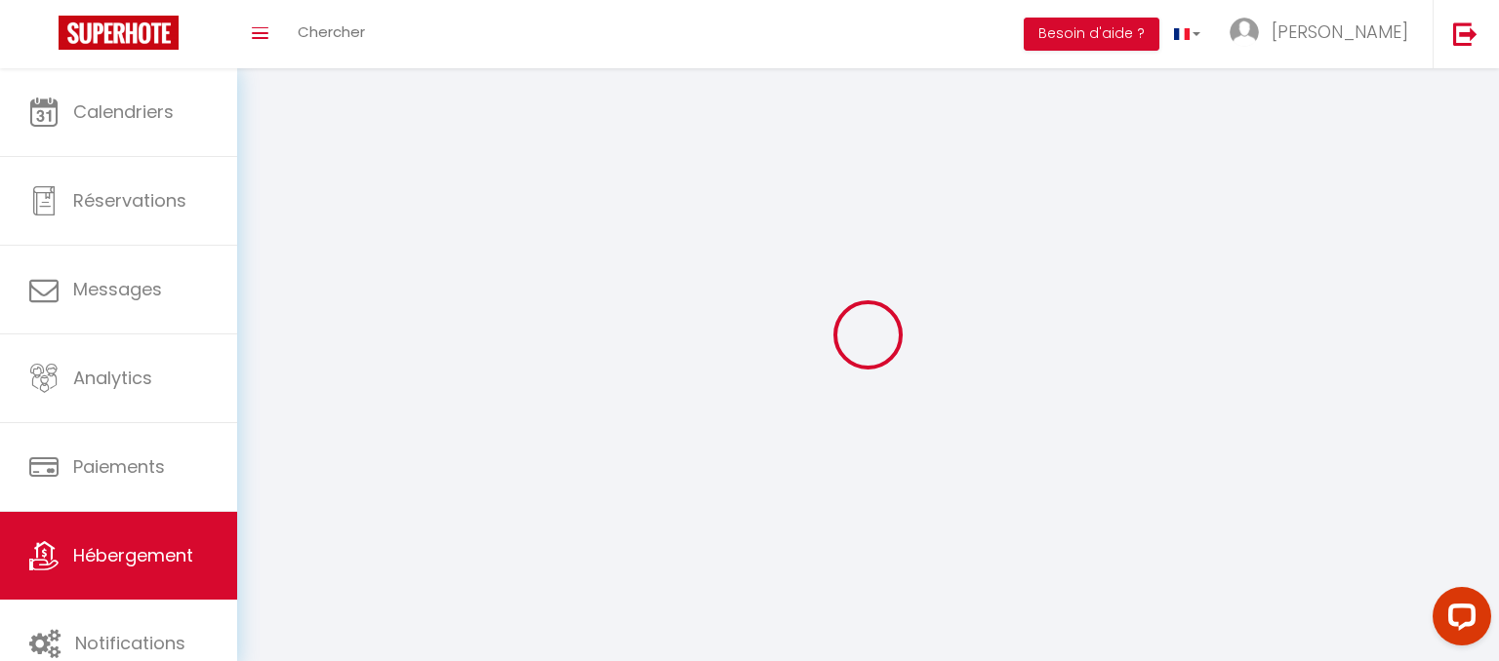
select select "1"
select select "28"
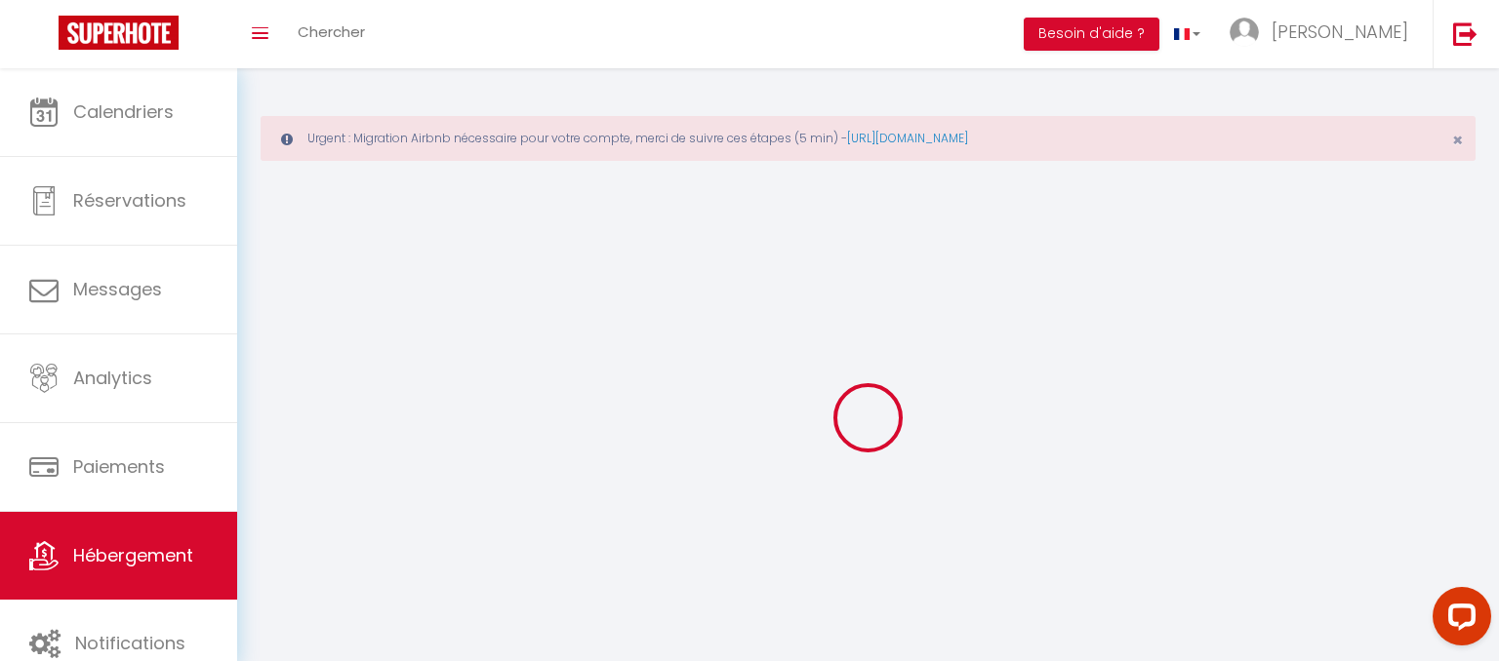
select select
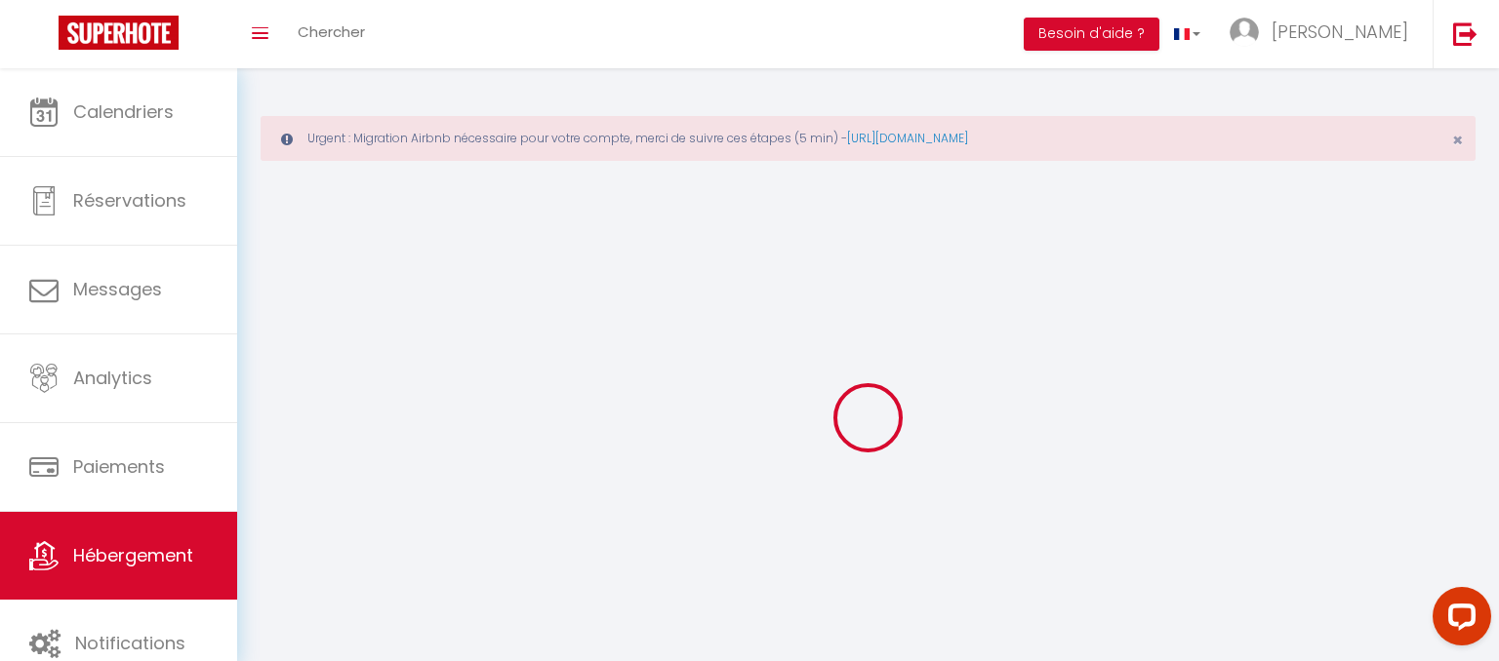
select select
checkbox input "false"
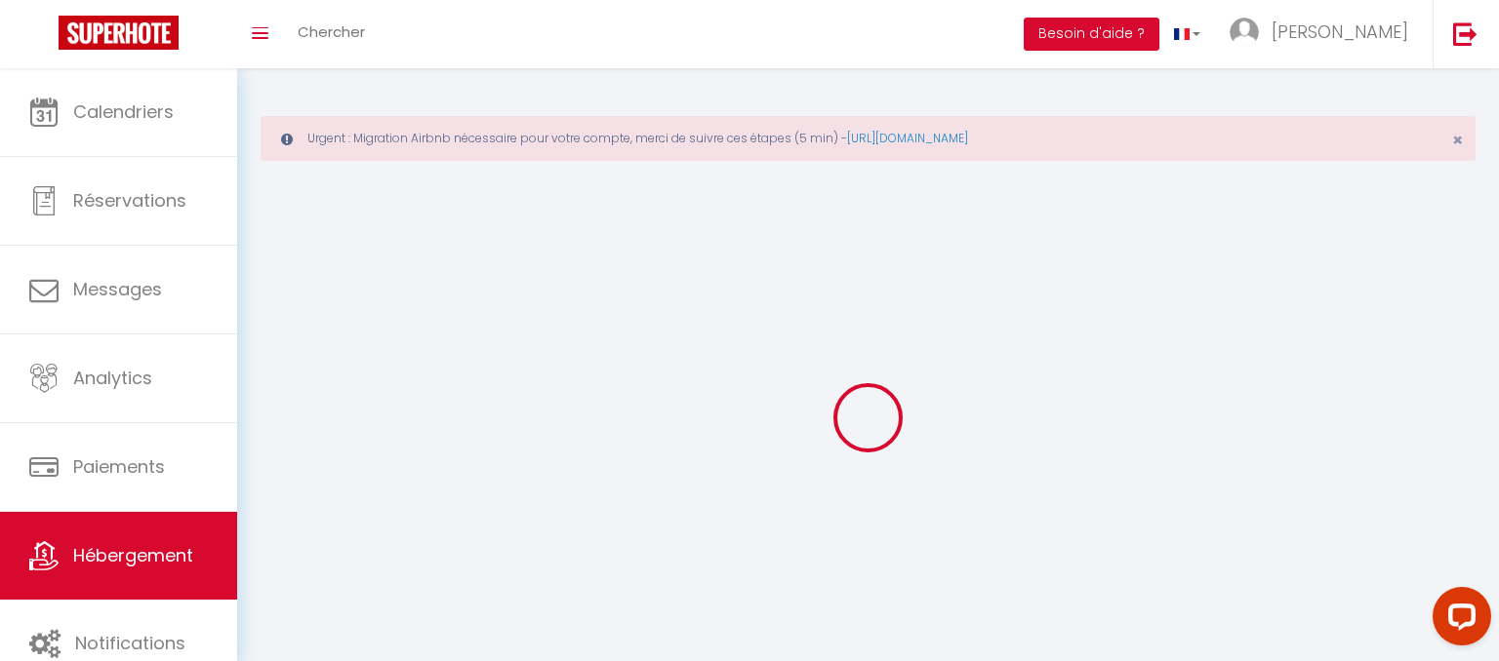
select select
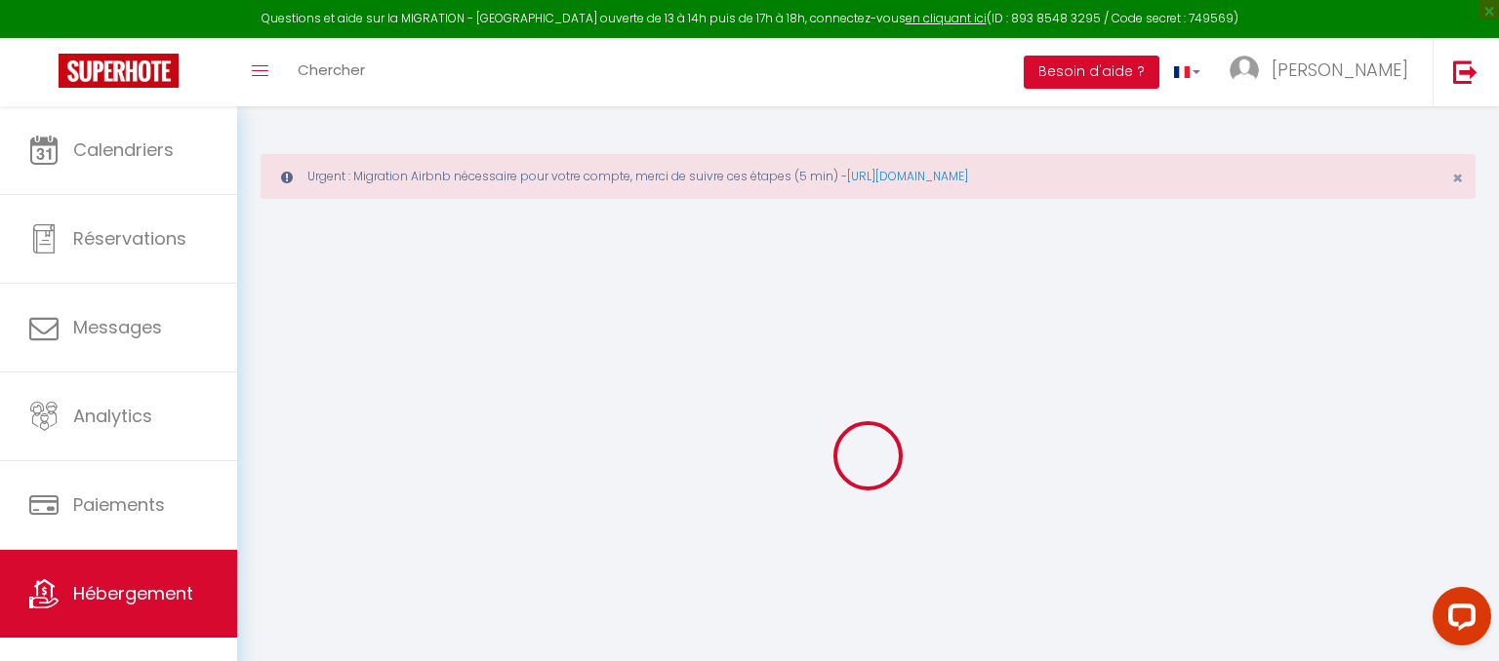
select select
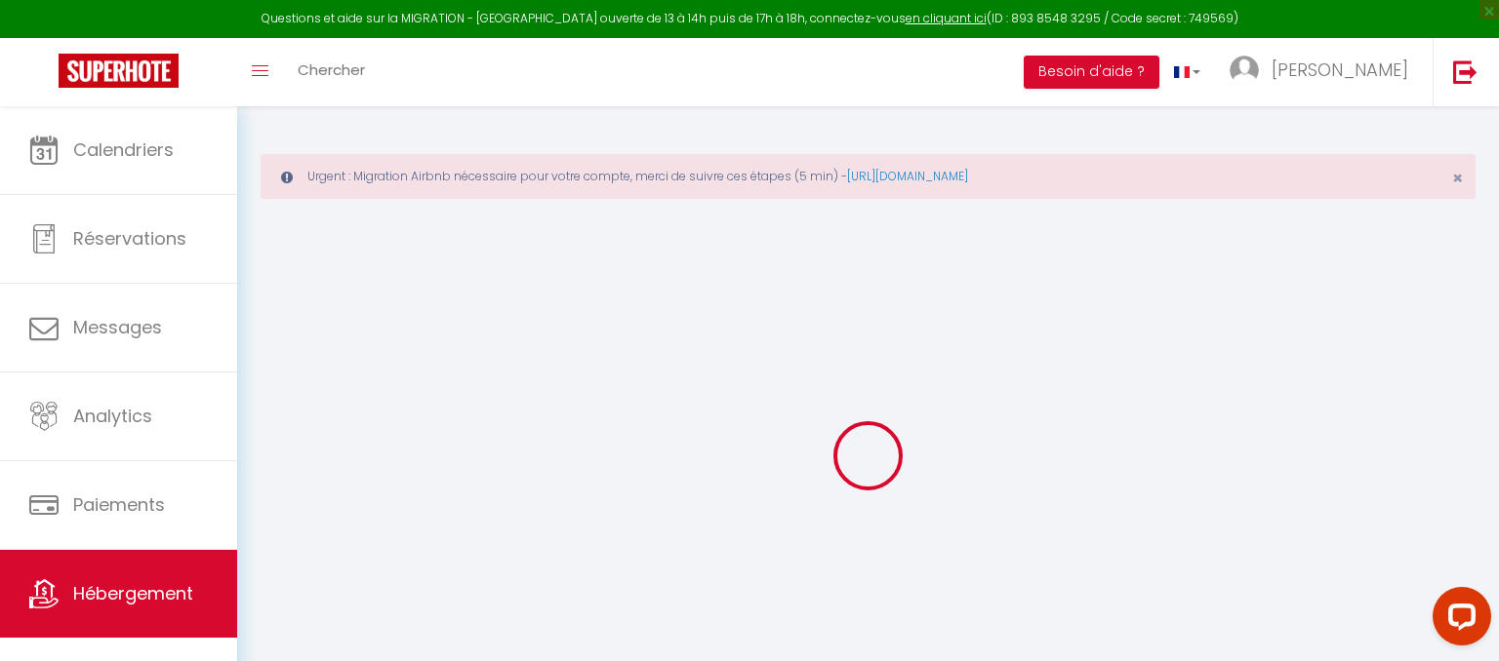
select select
checkbox input "false"
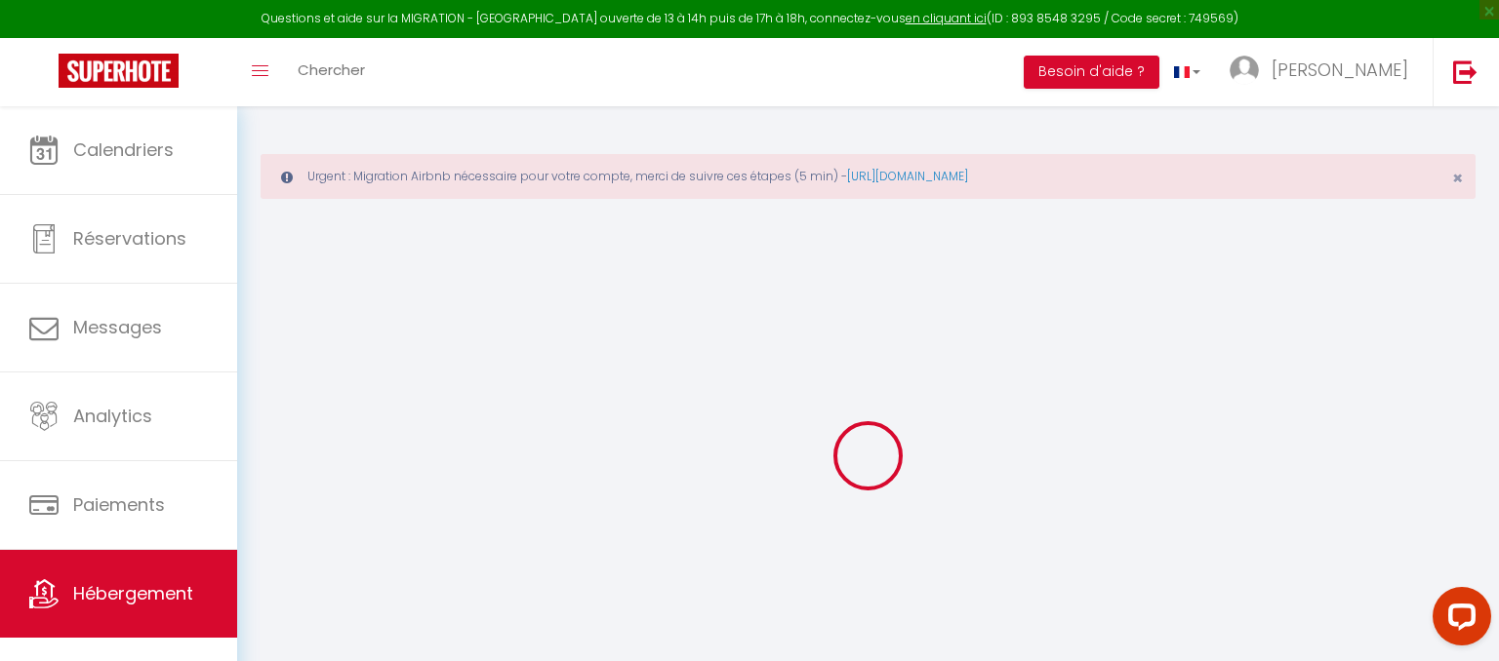
select select
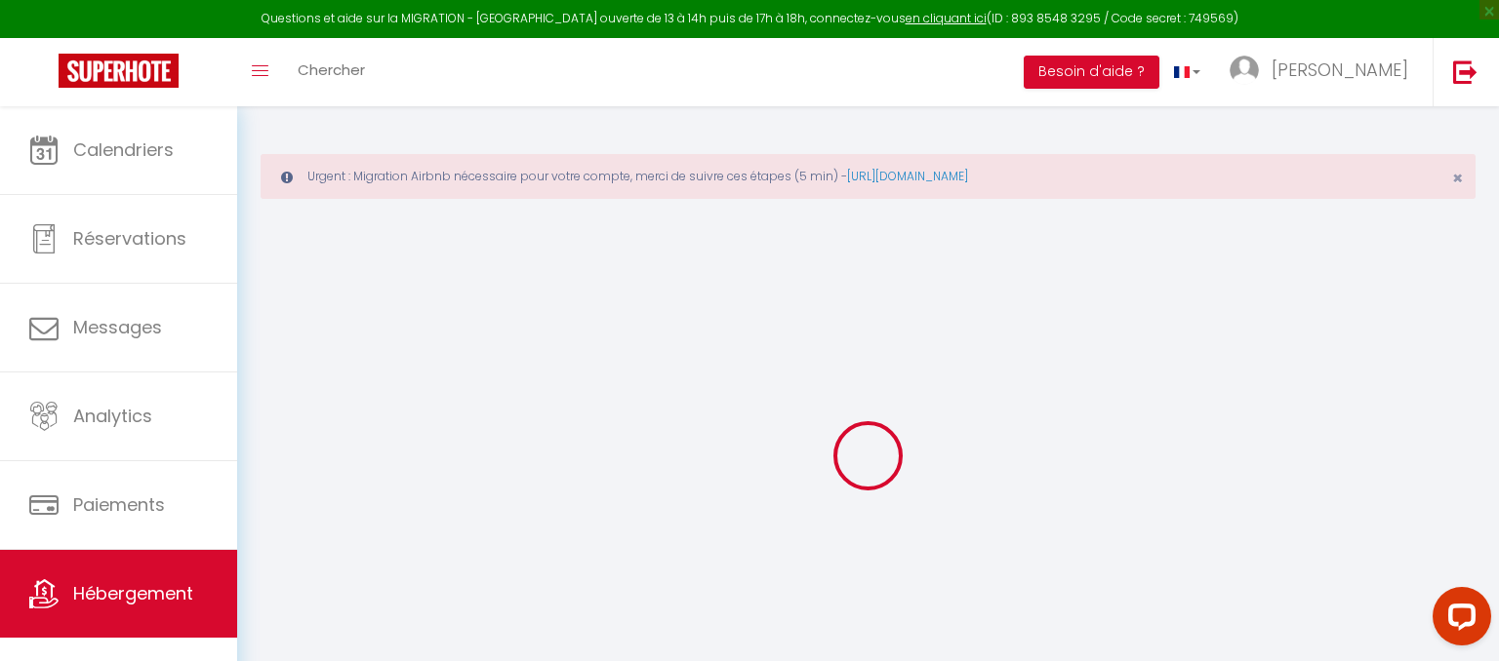
select select
checkbox input "false"
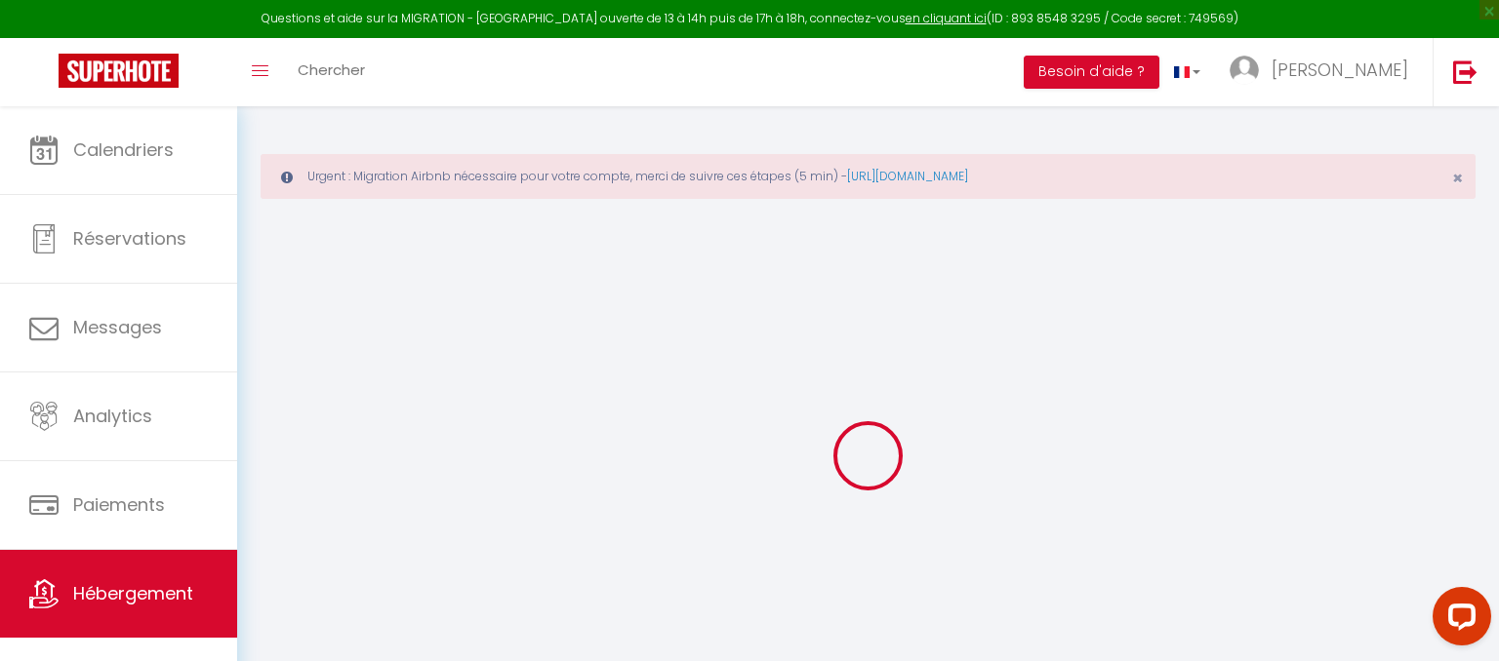
checkbox input "false"
select select
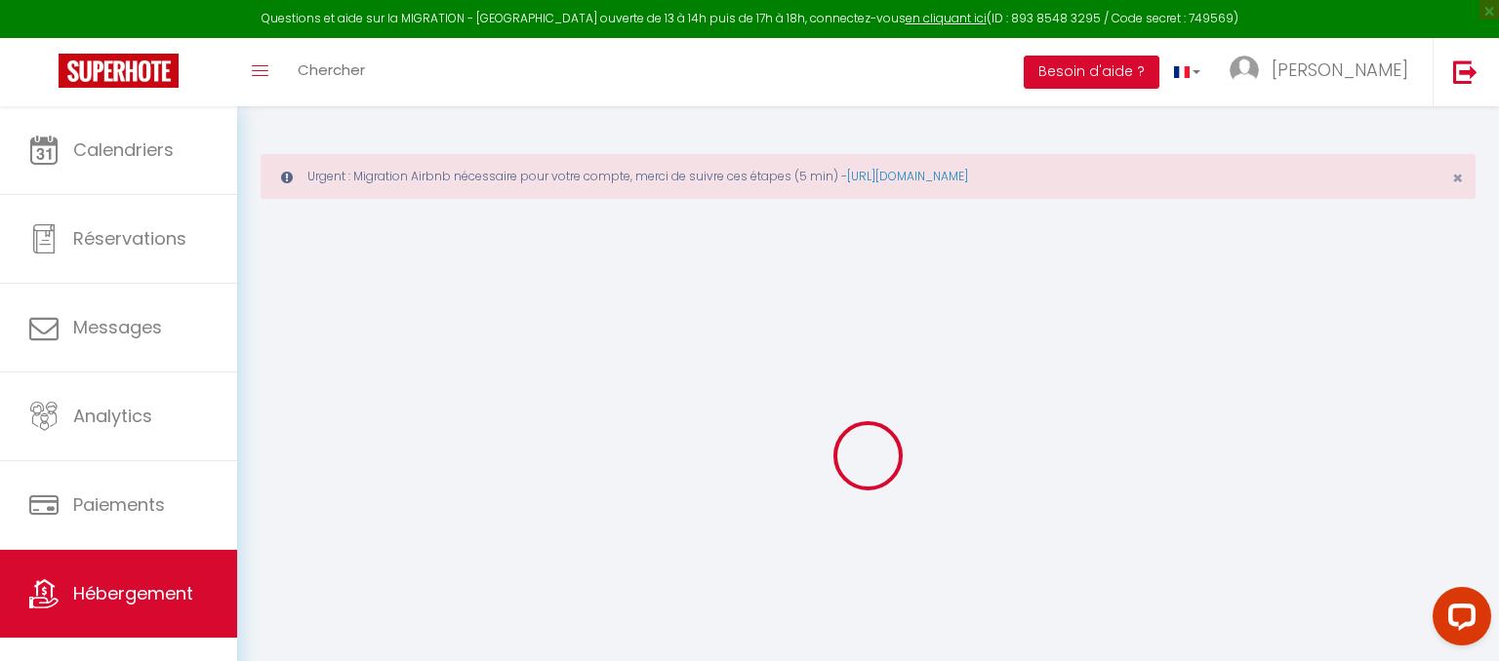
select select
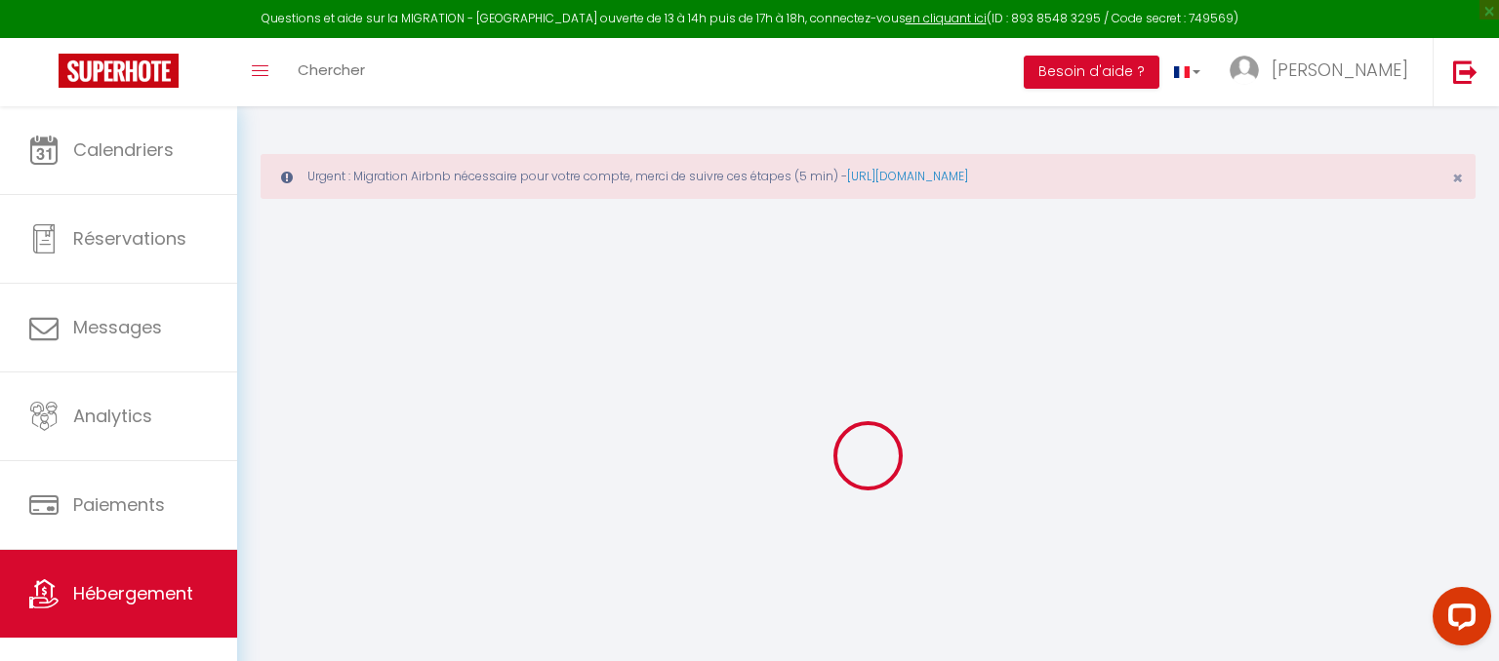
checkbox input "false"
select select
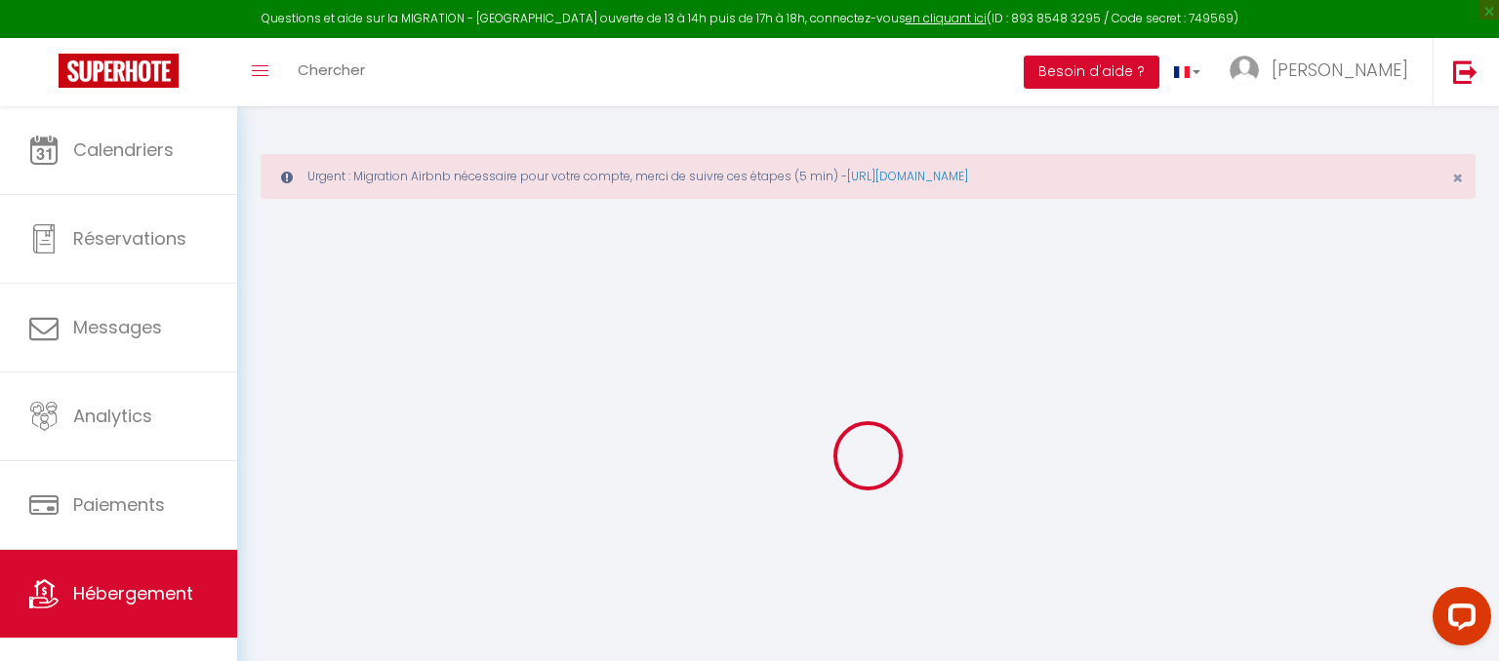
select select
type input "La Cazelle Mas de Bouzou"
type input "[PERSON_NAME]"
select select "houses"
select select "5"
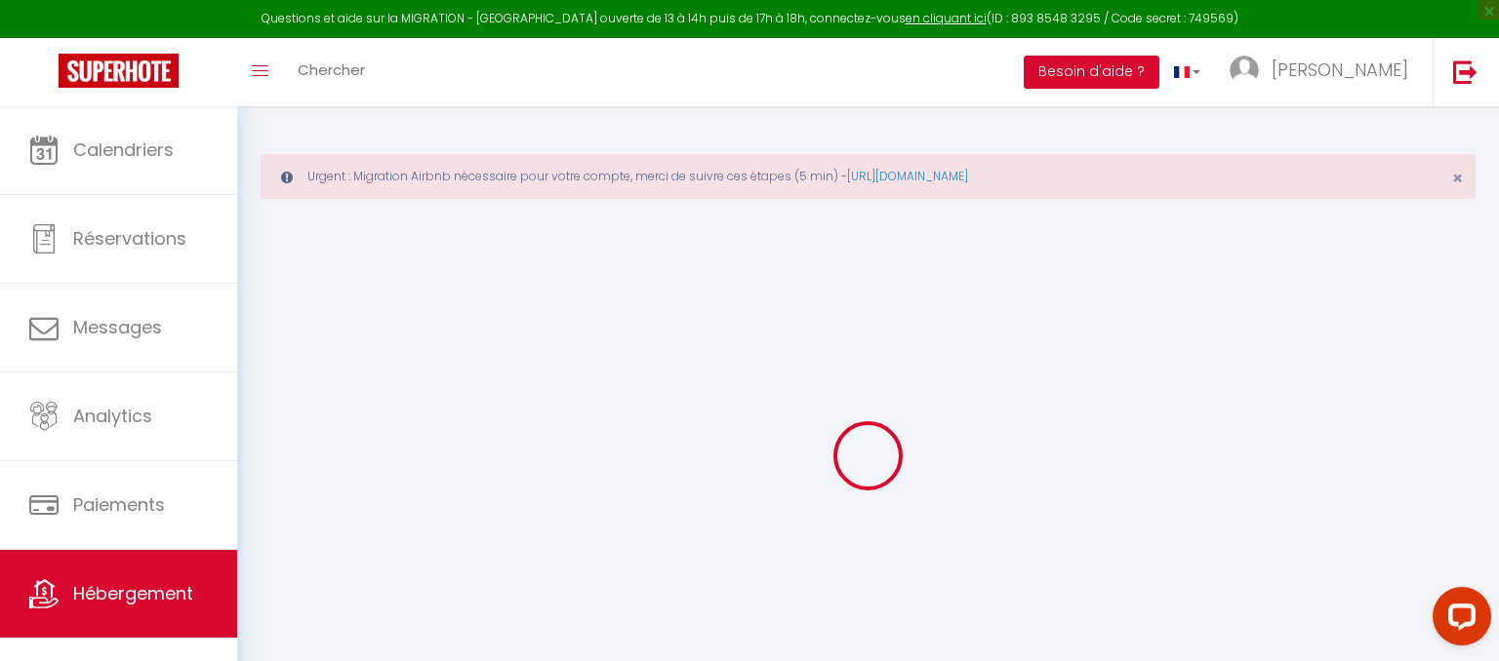
select select "2"
type input "150"
select select
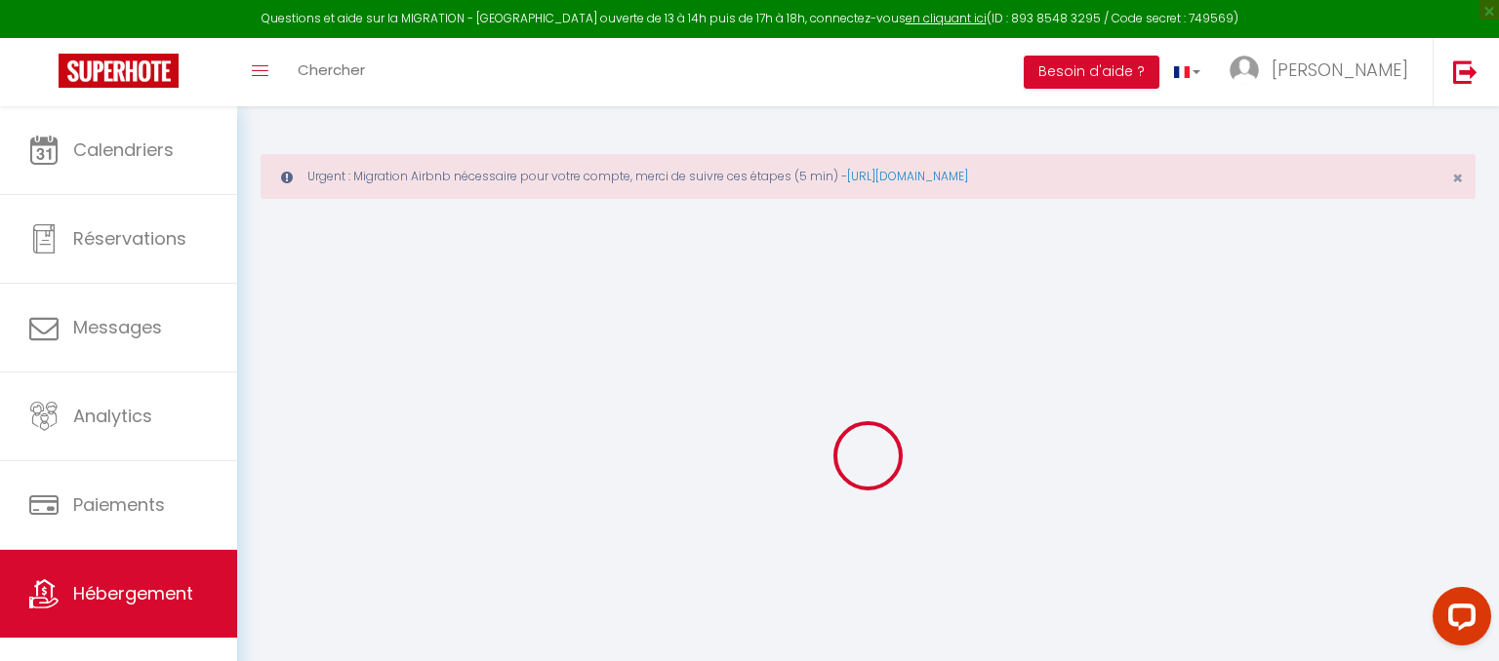
select select
type input "mas de bouzou"
type input "46320"
type input "Grezes"
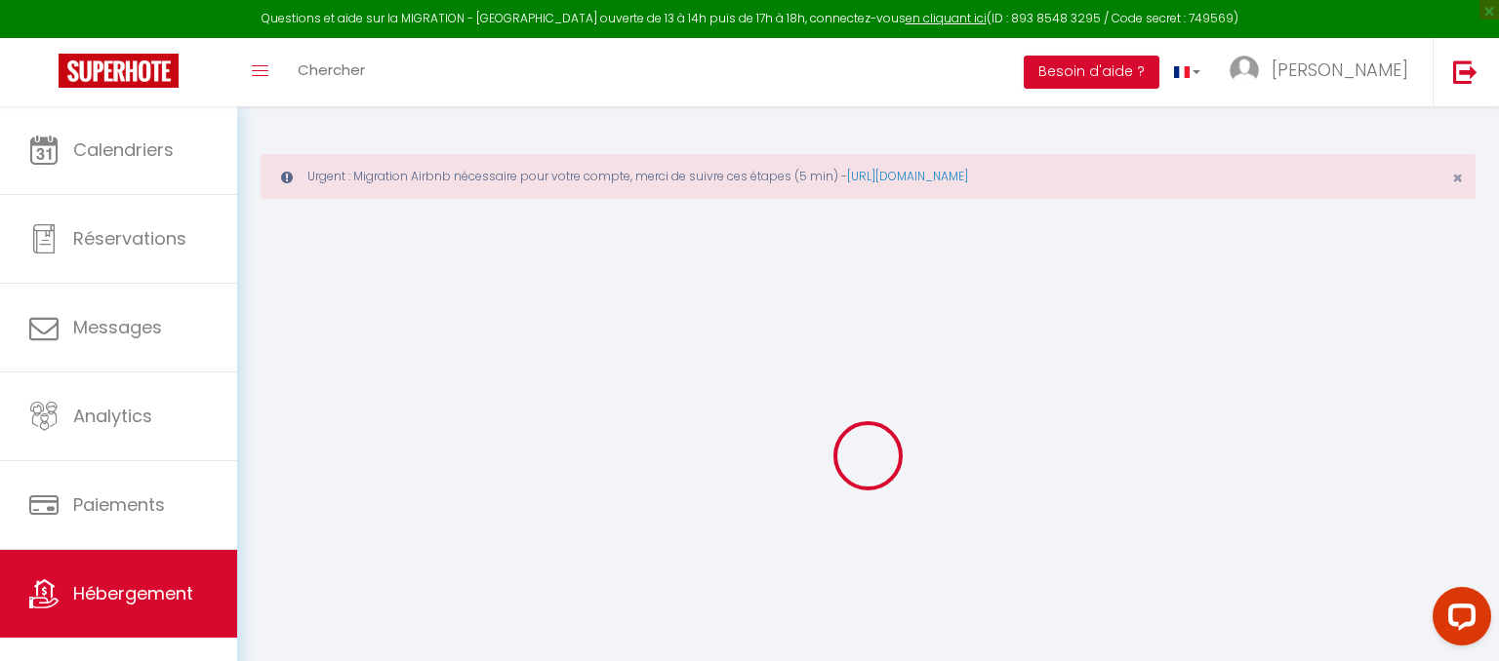
type input "[EMAIL_ADDRESS][DOMAIN_NAME]"
select select
checkbox input "false"
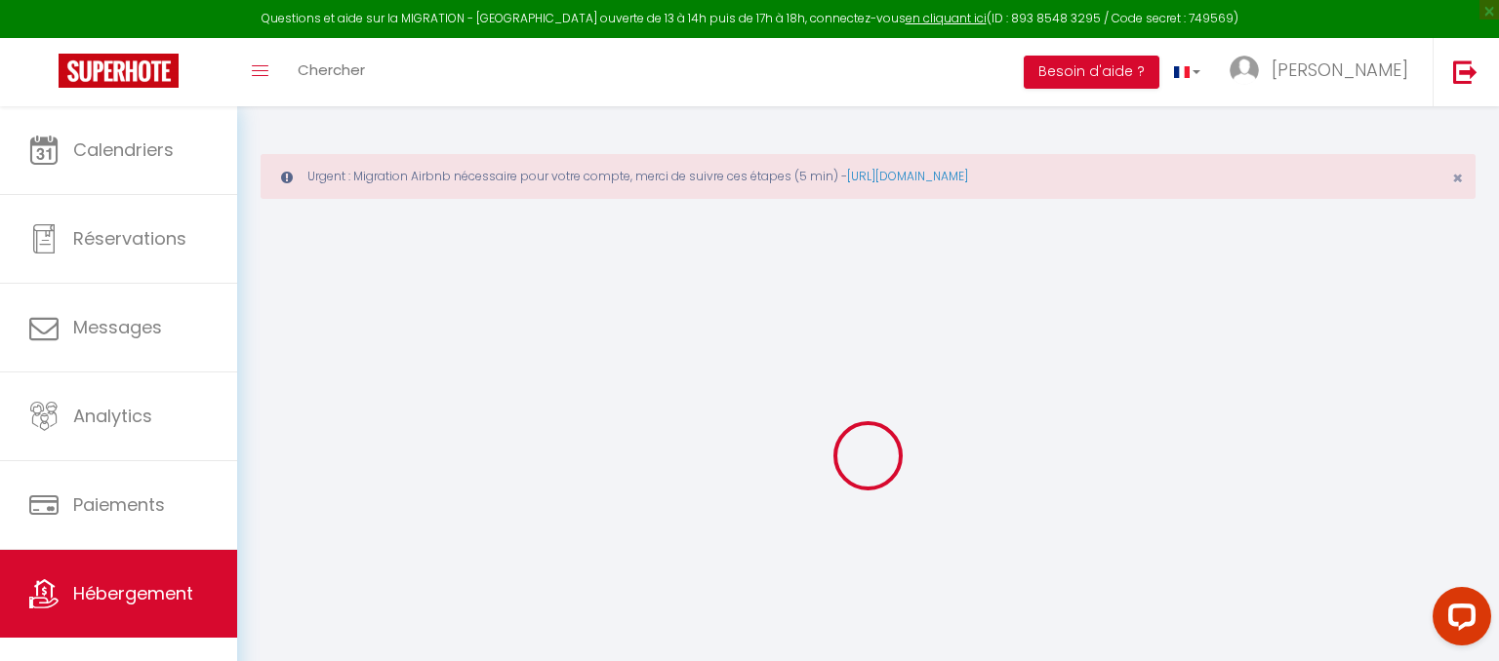
checkbox input "false"
select select
type input "0"
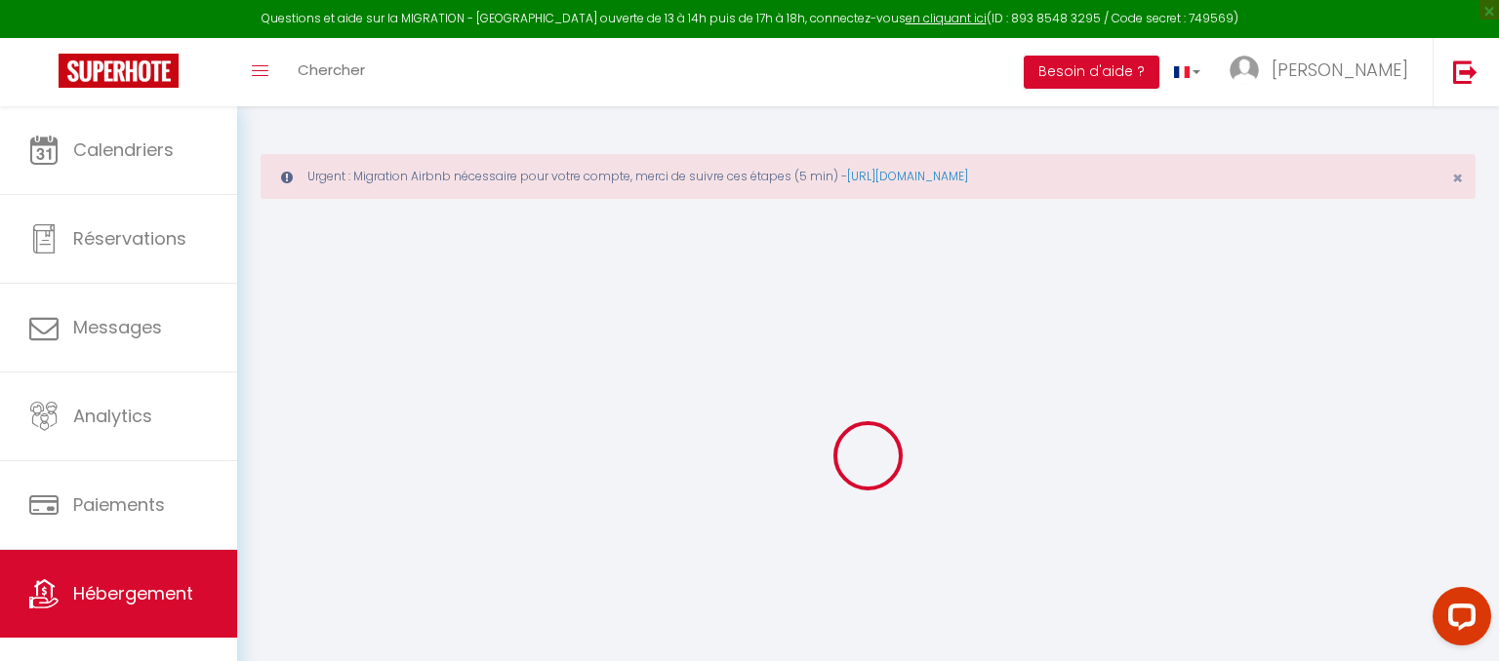
type input "0"
select select
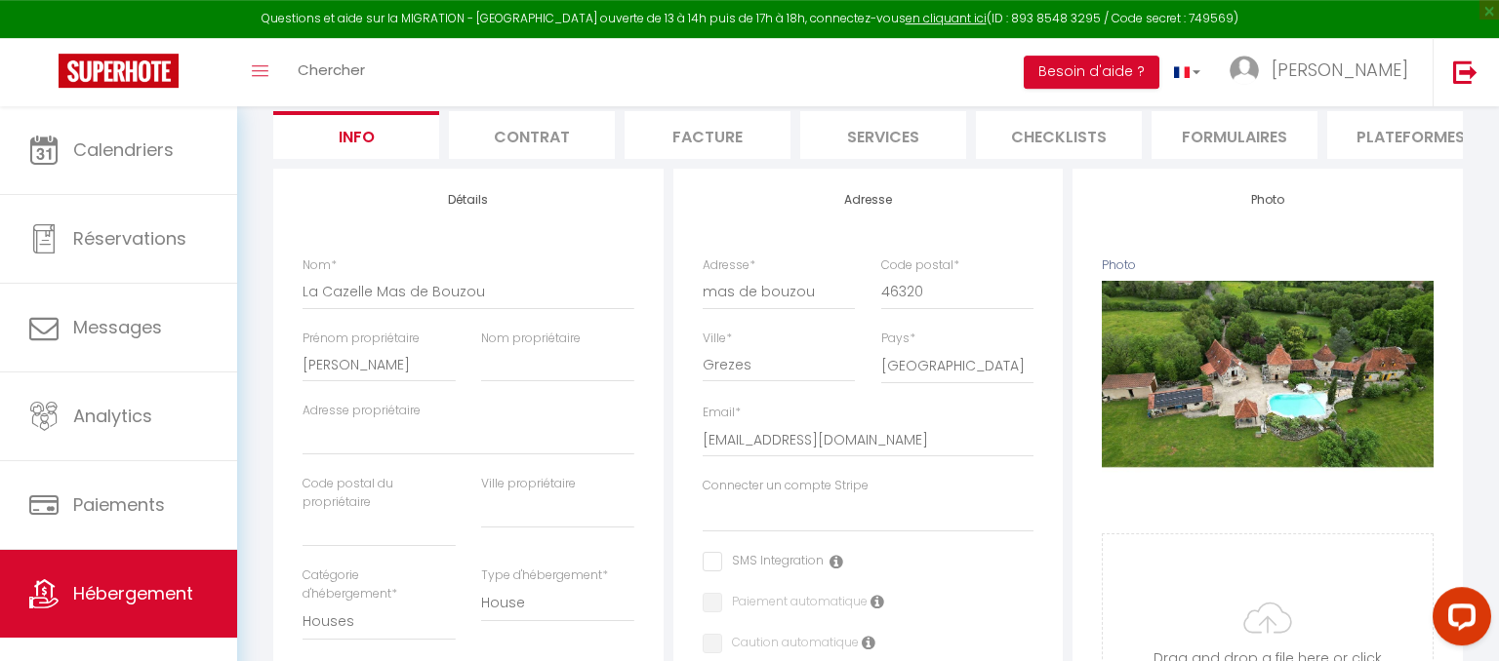
scroll to position [259, 0]
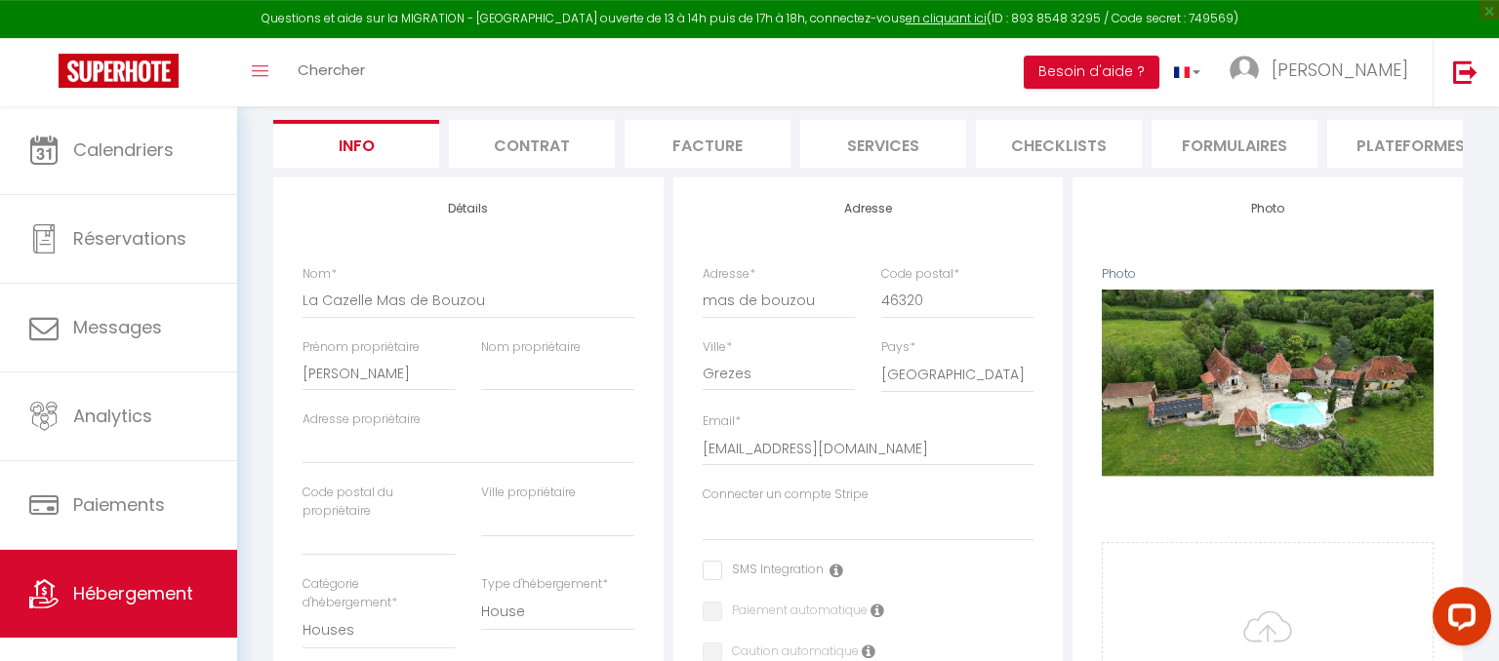
click at [1392, 148] on li "Plateformes" at bounding box center [1410, 144] width 166 height 48
